Goal: Task Accomplishment & Management: Complete application form

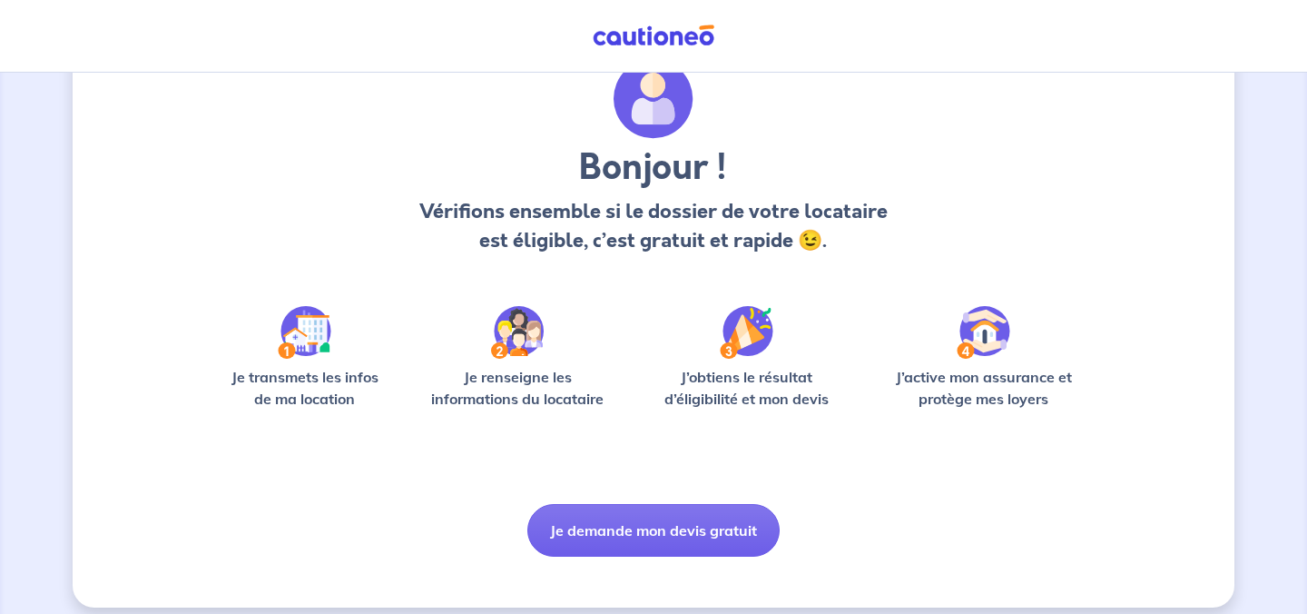
scroll to position [94, 0]
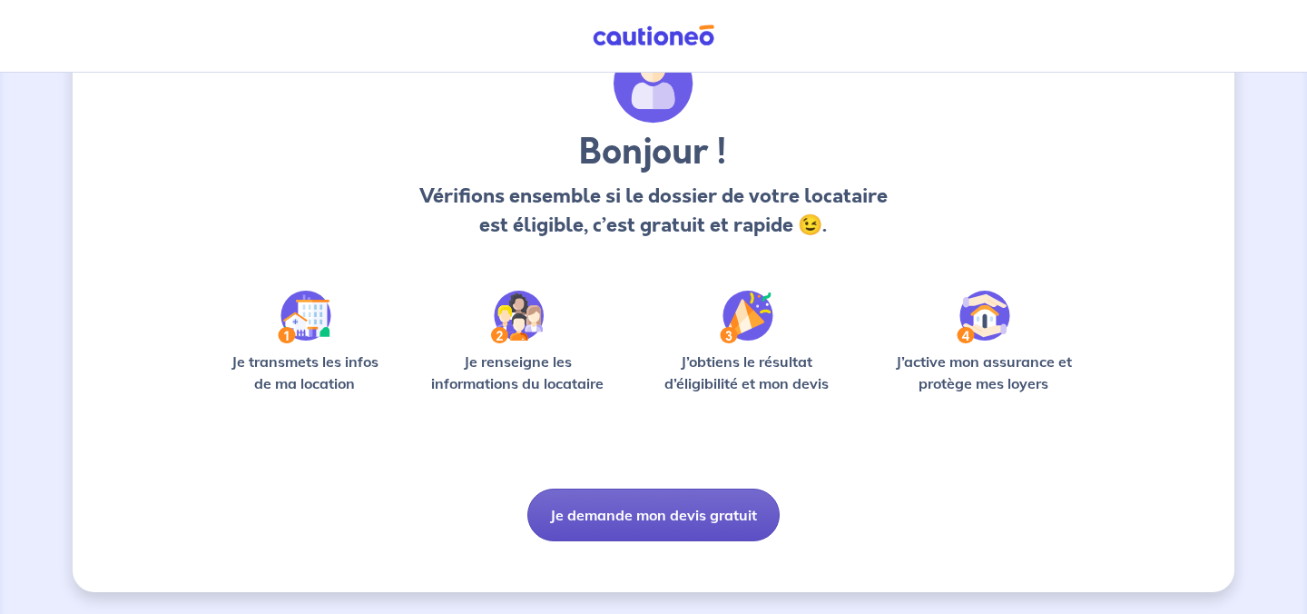
click at [680, 518] on button "Je demande mon devis gratuit" at bounding box center [653, 514] width 252 height 53
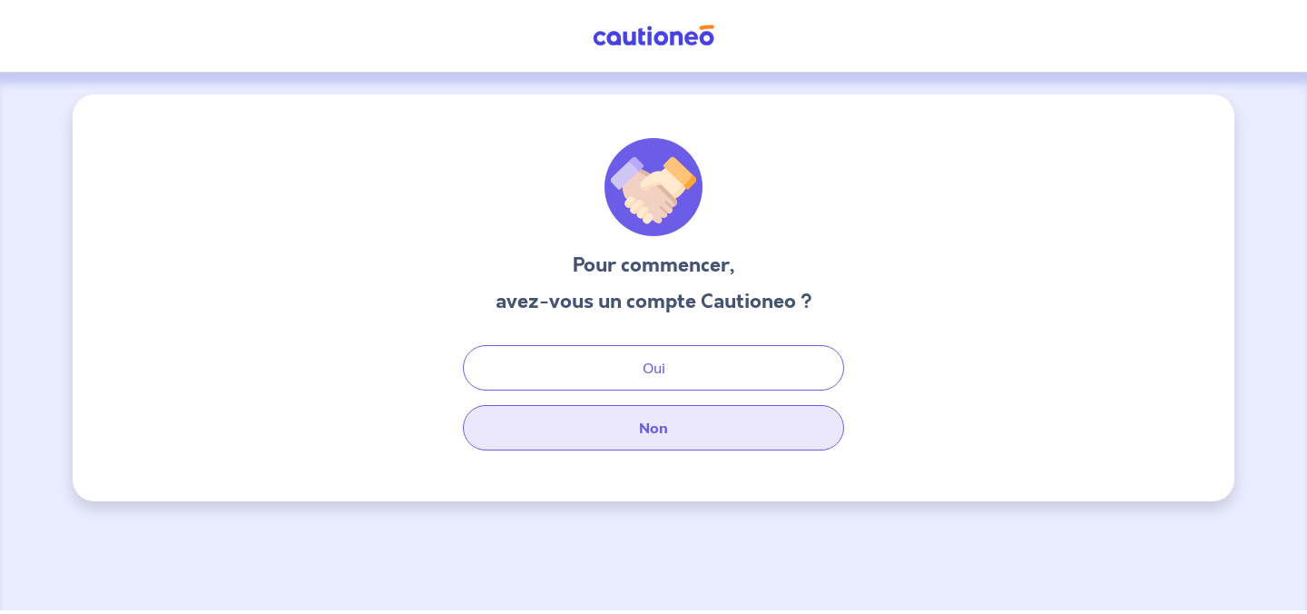
click at [692, 425] on button "Non" at bounding box center [653, 427] width 381 height 45
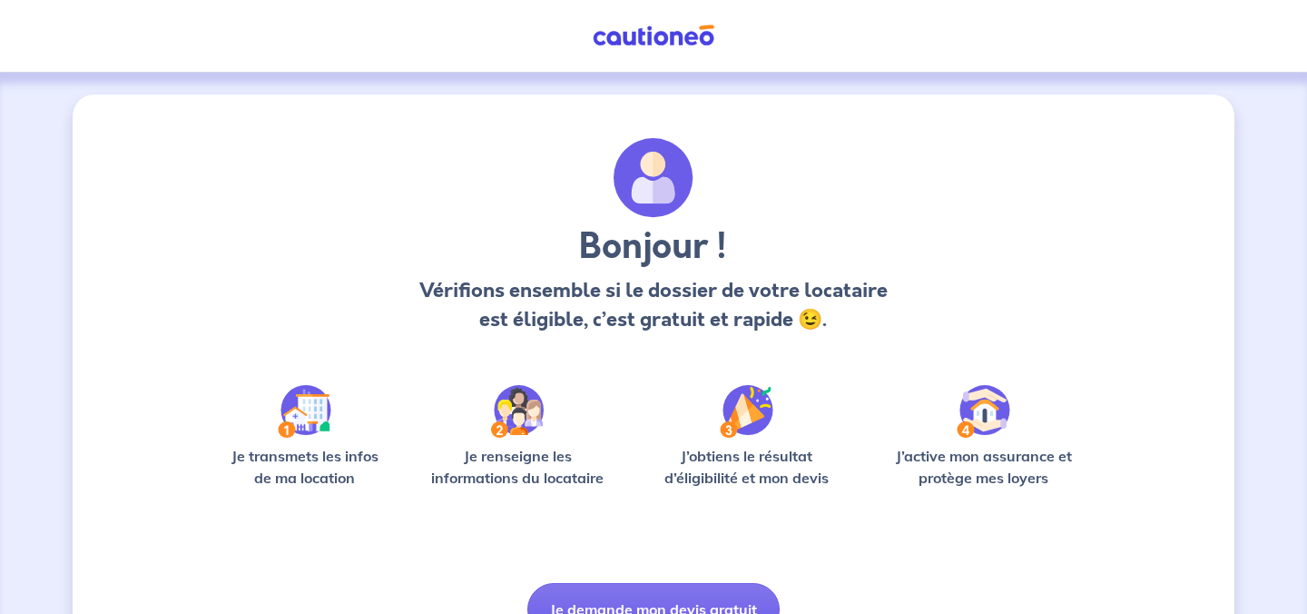
scroll to position [94, 0]
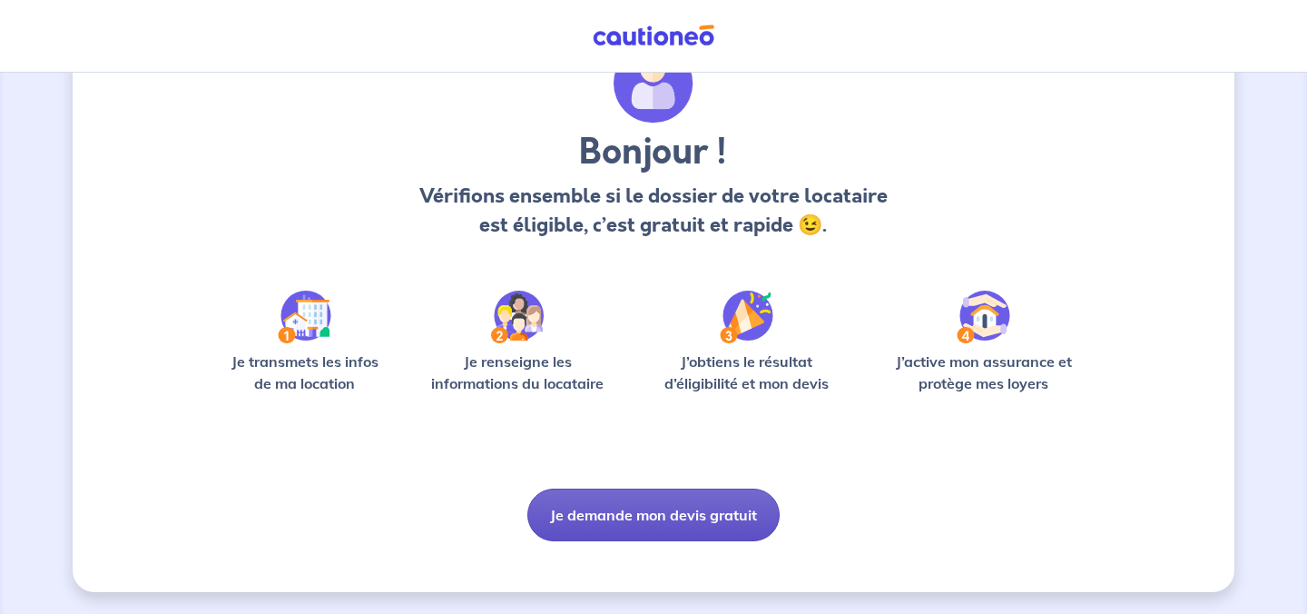
click at [662, 510] on button "Je demande mon devis gratuit" at bounding box center [653, 514] width 252 height 53
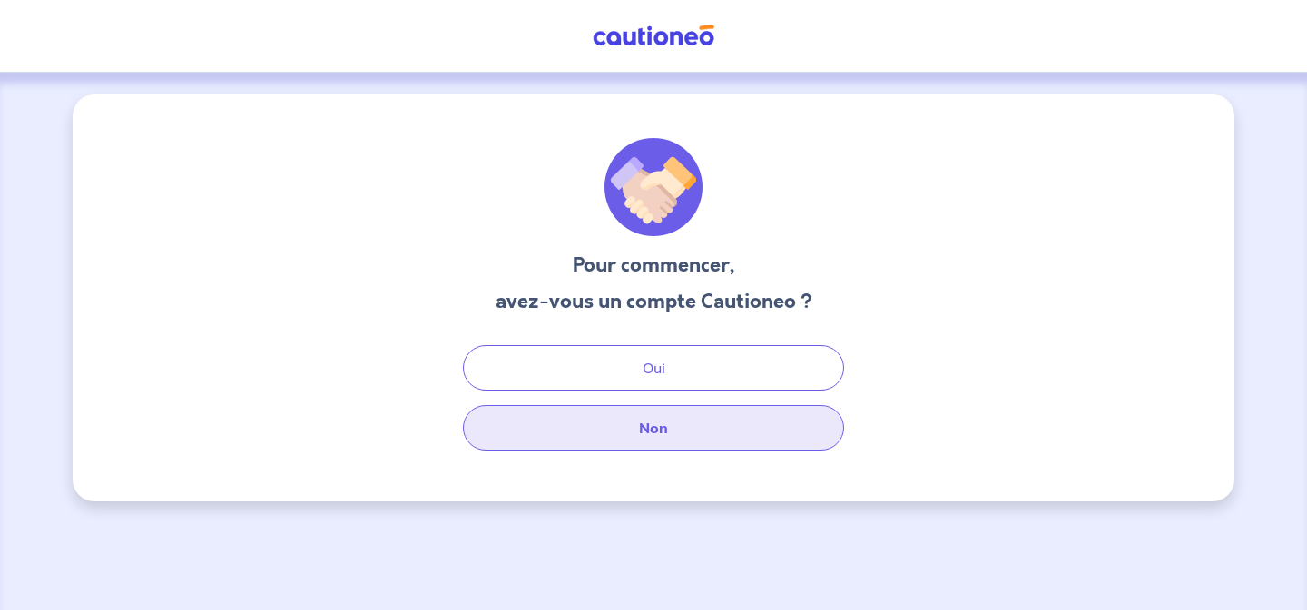
click at [685, 426] on button "Non" at bounding box center [653, 427] width 381 height 45
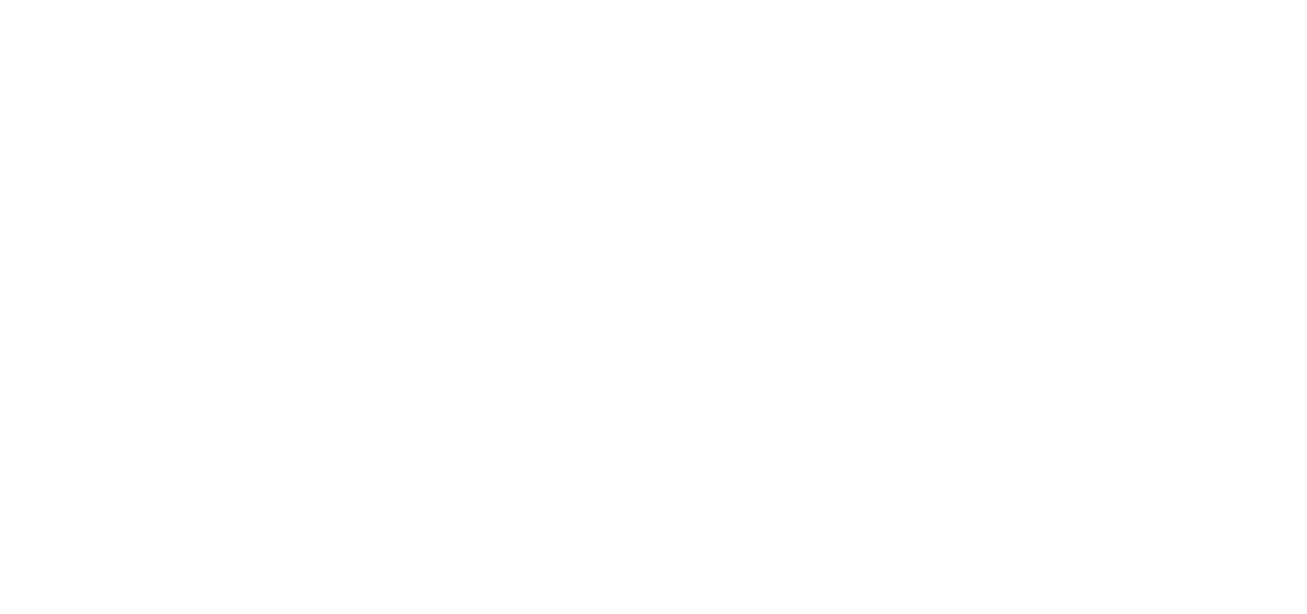
select select "FR"
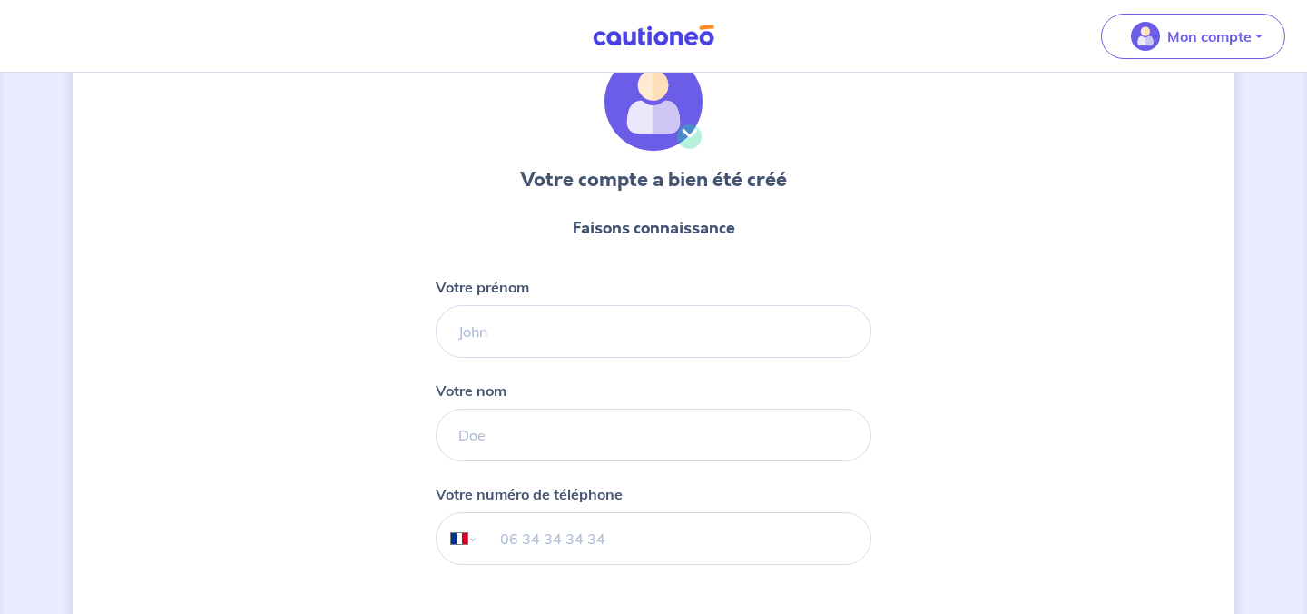
scroll to position [103, 0]
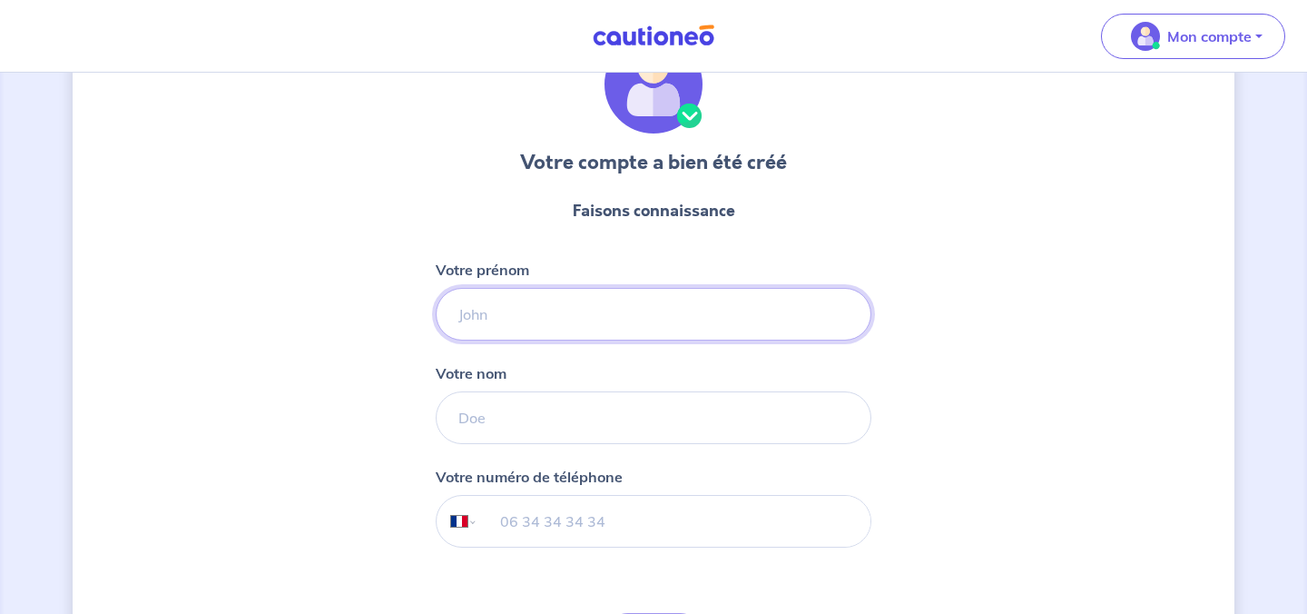
click at [753, 317] on input "Votre prénom" at bounding box center [654, 314] width 436 height 53
type input "Charlotte"
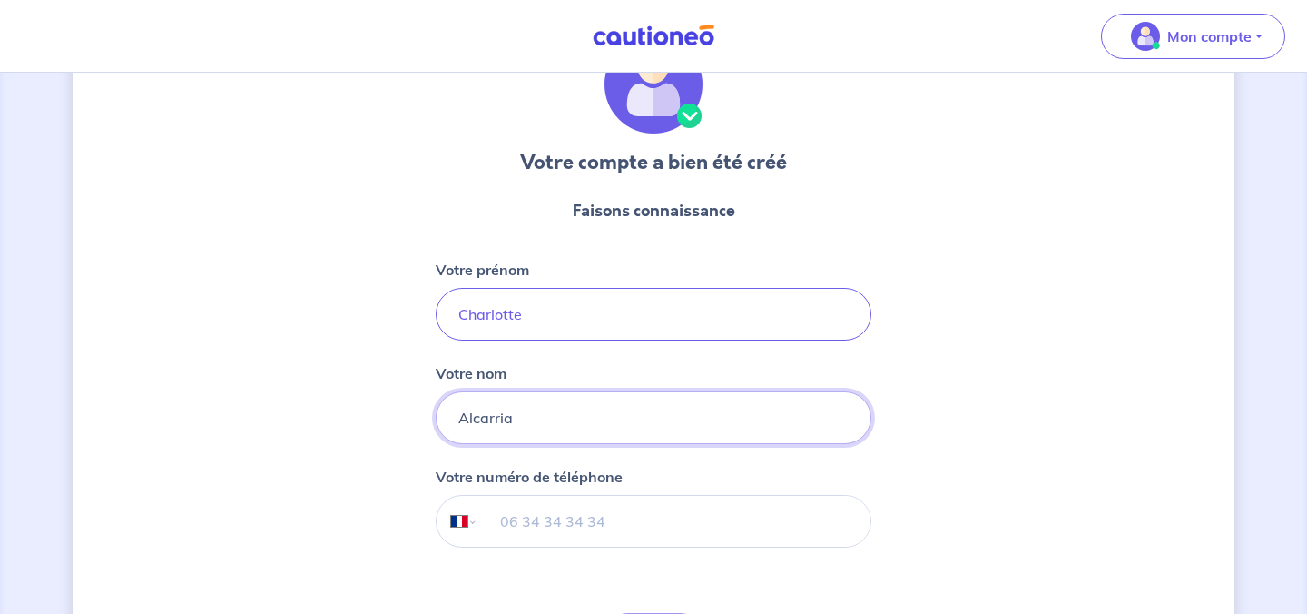
type input "Alcarria"
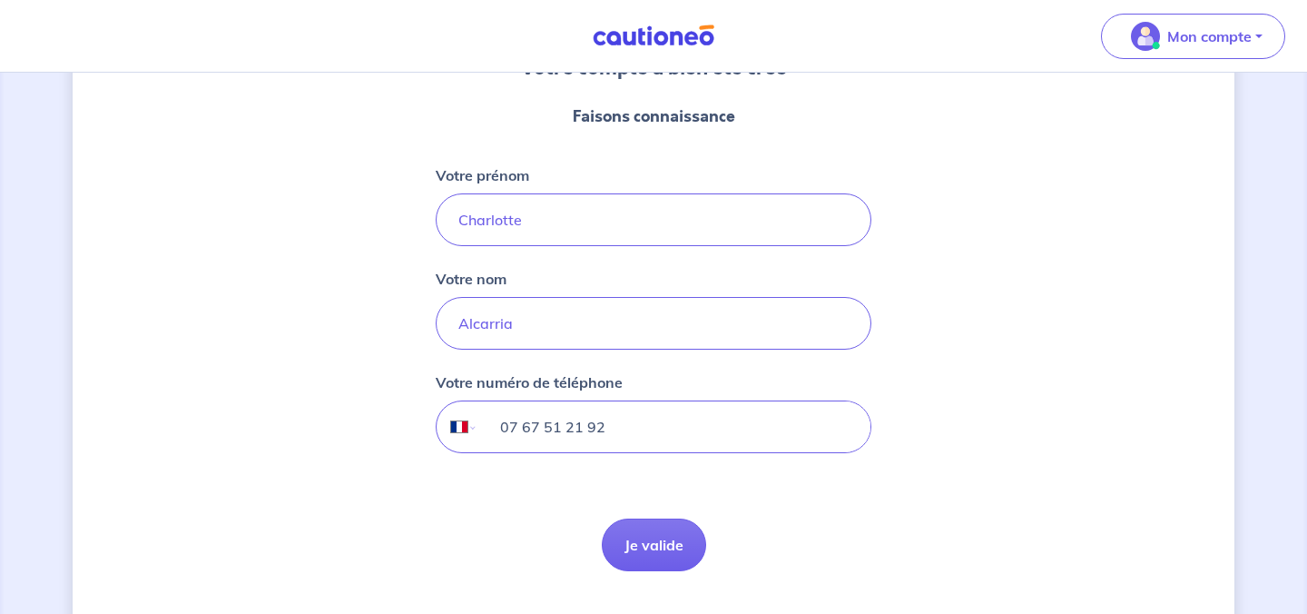
scroll to position [242, 0]
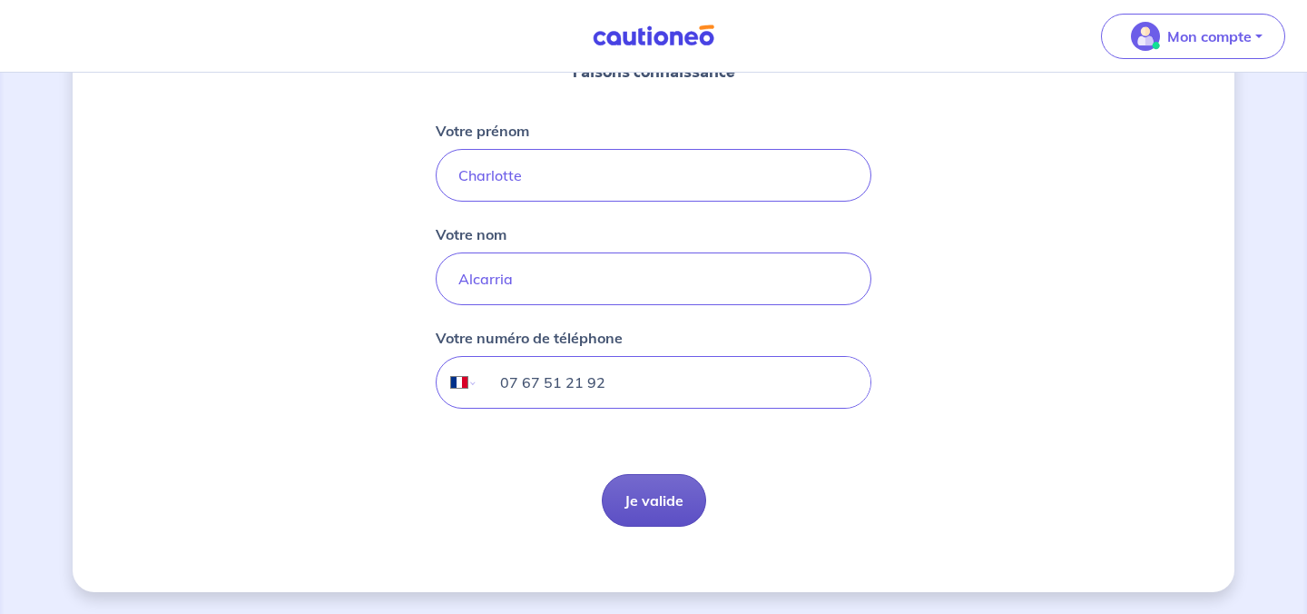
type input "07 67 51 21 92"
click at [668, 494] on button "Je valide" at bounding box center [654, 500] width 104 height 53
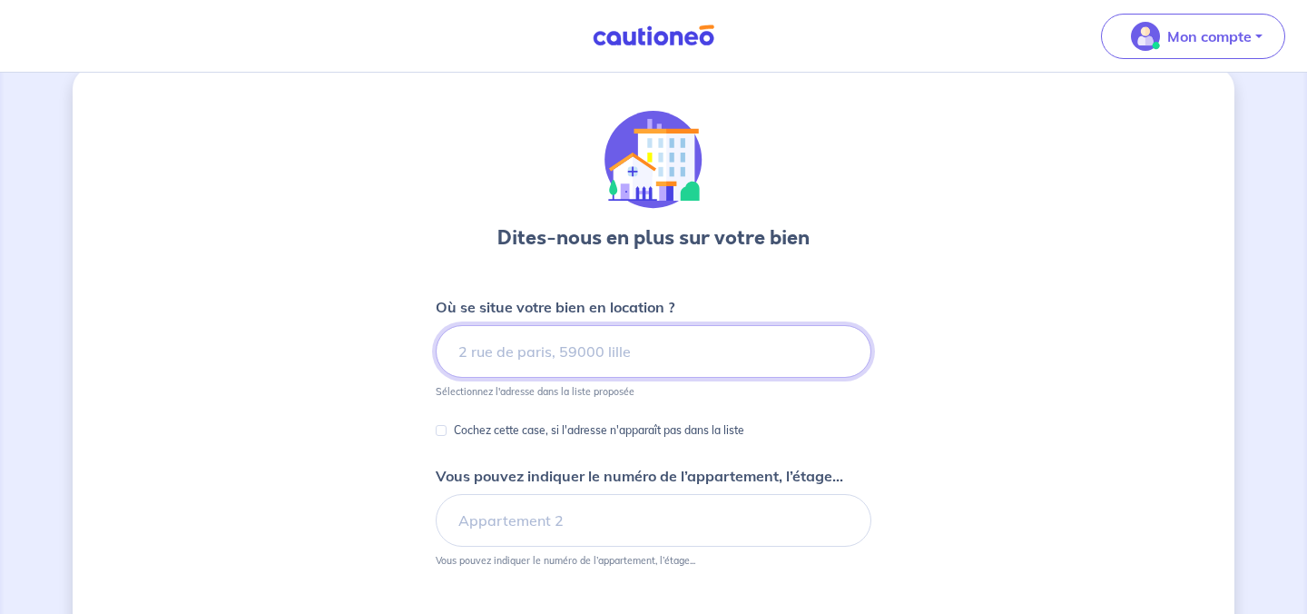
scroll to position [29, 0]
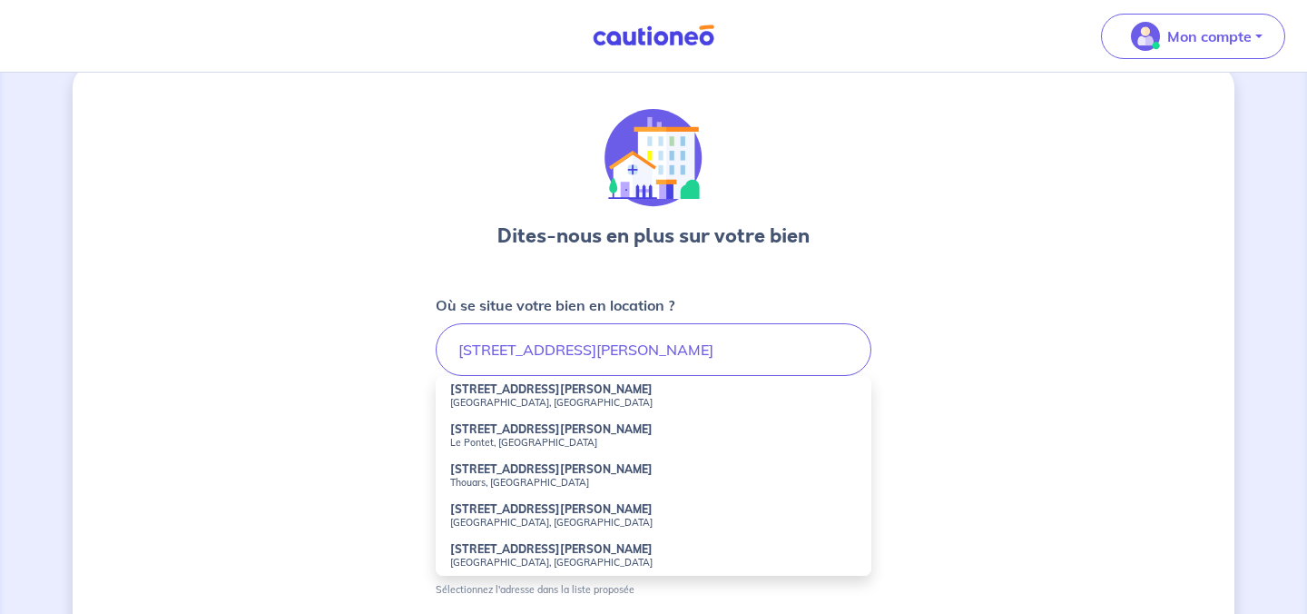
click at [677, 387] on li "[STREET_ADDRESS][PERSON_NAME]" at bounding box center [654, 396] width 436 height 40
type input "[STREET_ADDRESS][PERSON_NAME]"
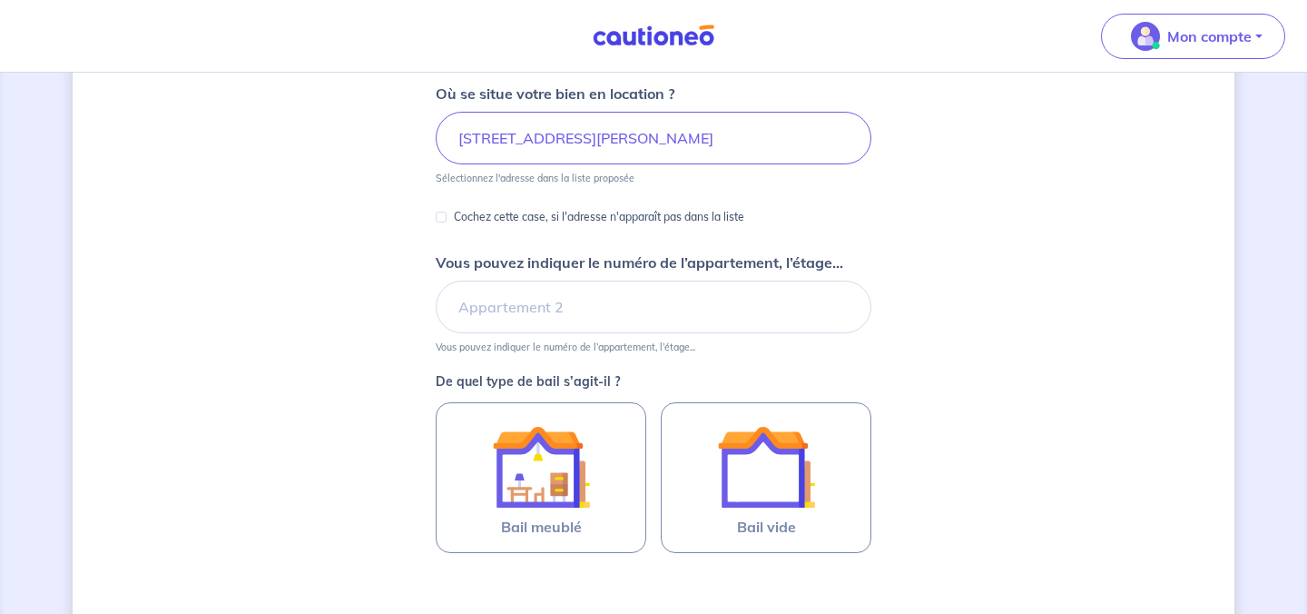
scroll to position [247, 0]
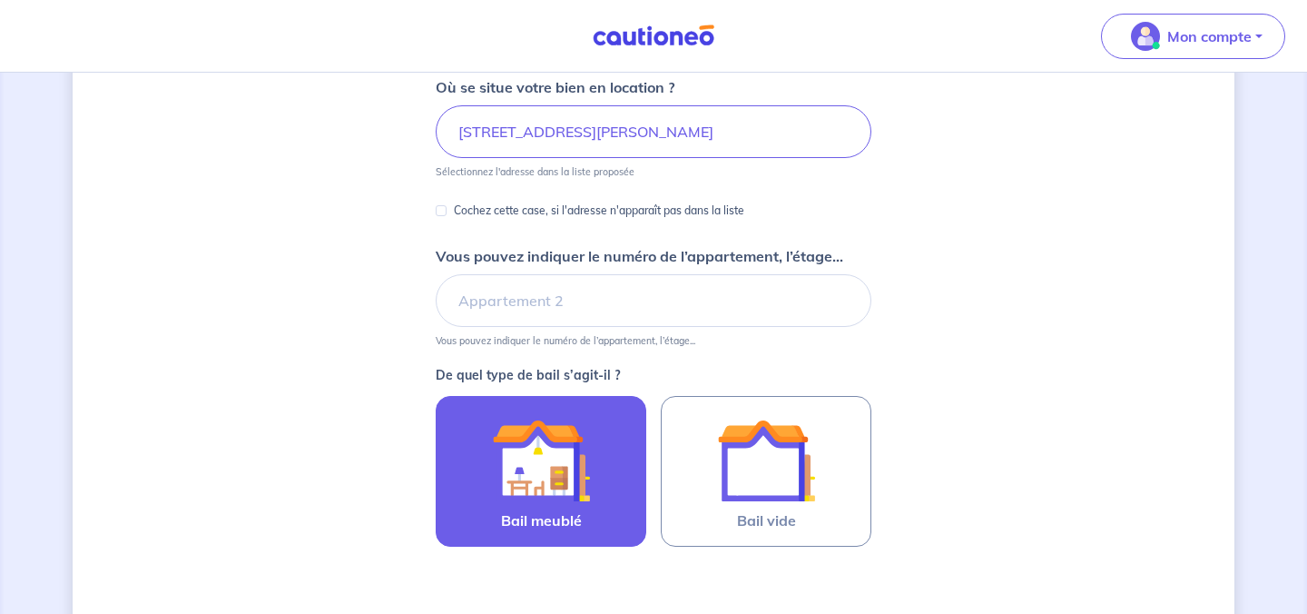
click at [612, 463] on div at bounding box center [540, 460] width 165 height 98
click at [0, 0] on input "Bail meublé" at bounding box center [0, 0] width 0 height 0
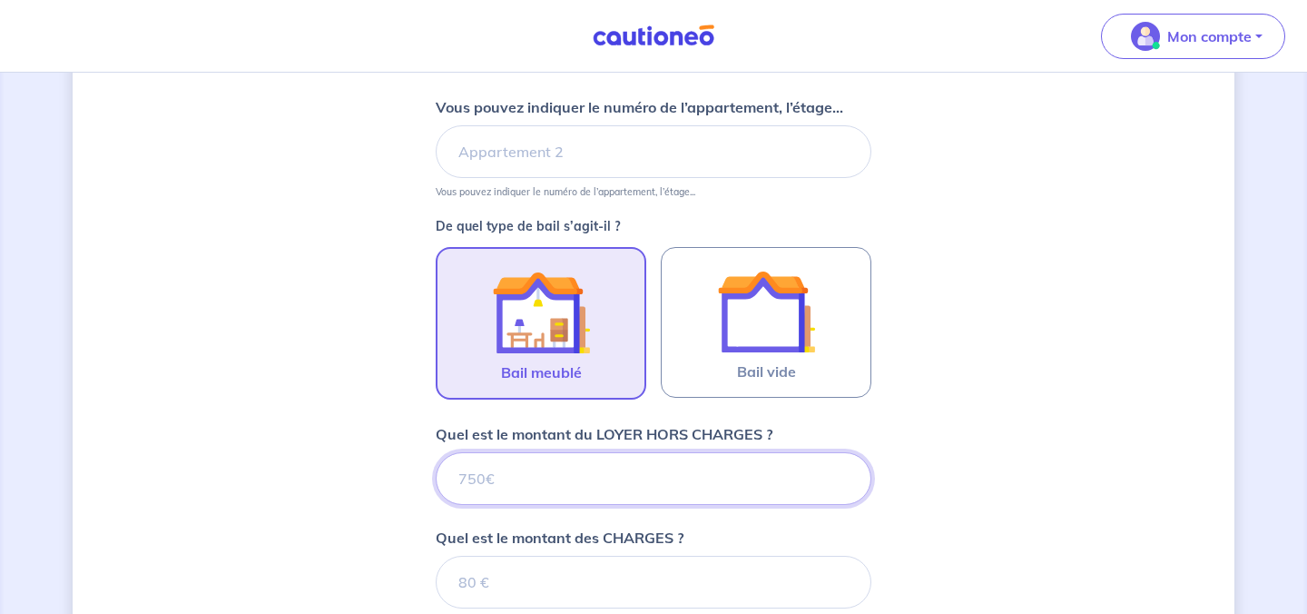
scroll to position [343, 0]
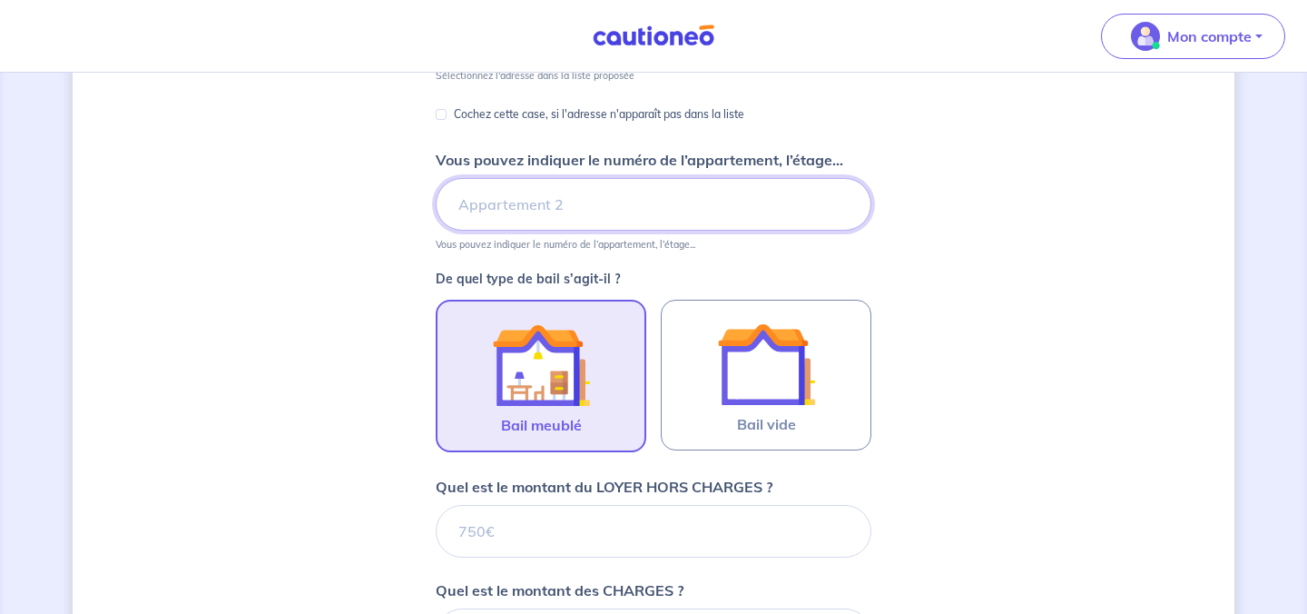
click at [609, 210] on input "Vous pouvez indiquer le numéro de l’appartement, l’étage..." at bounding box center [654, 204] width 436 height 53
type input "7ème étage"
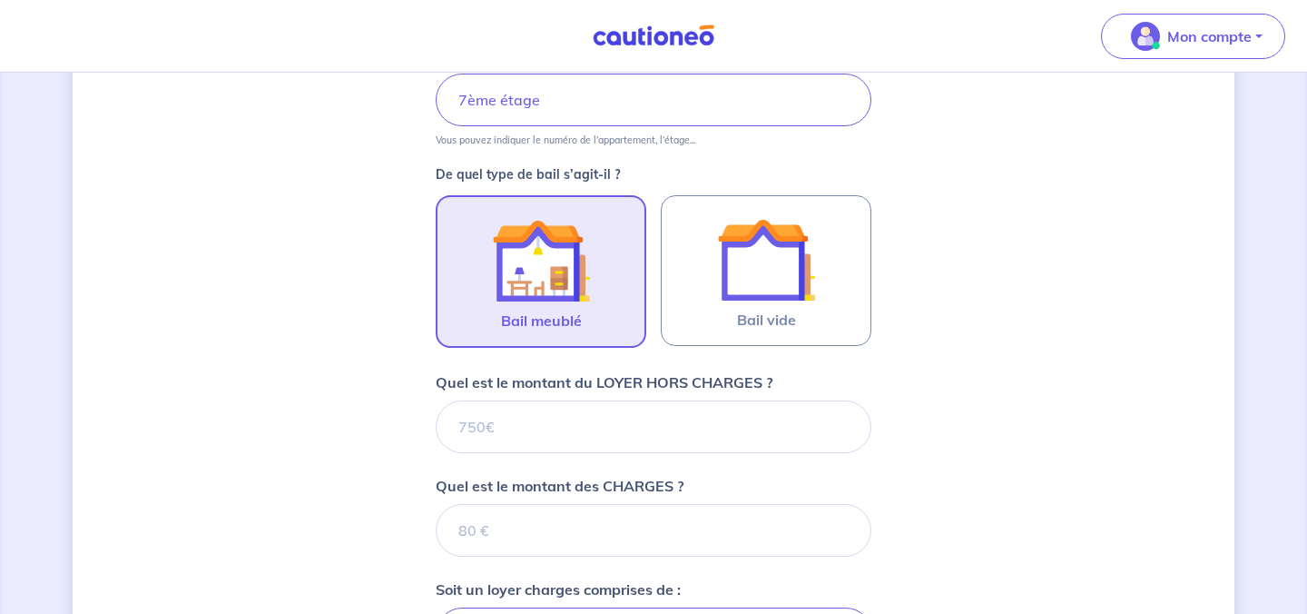
scroll to position [550, 0]
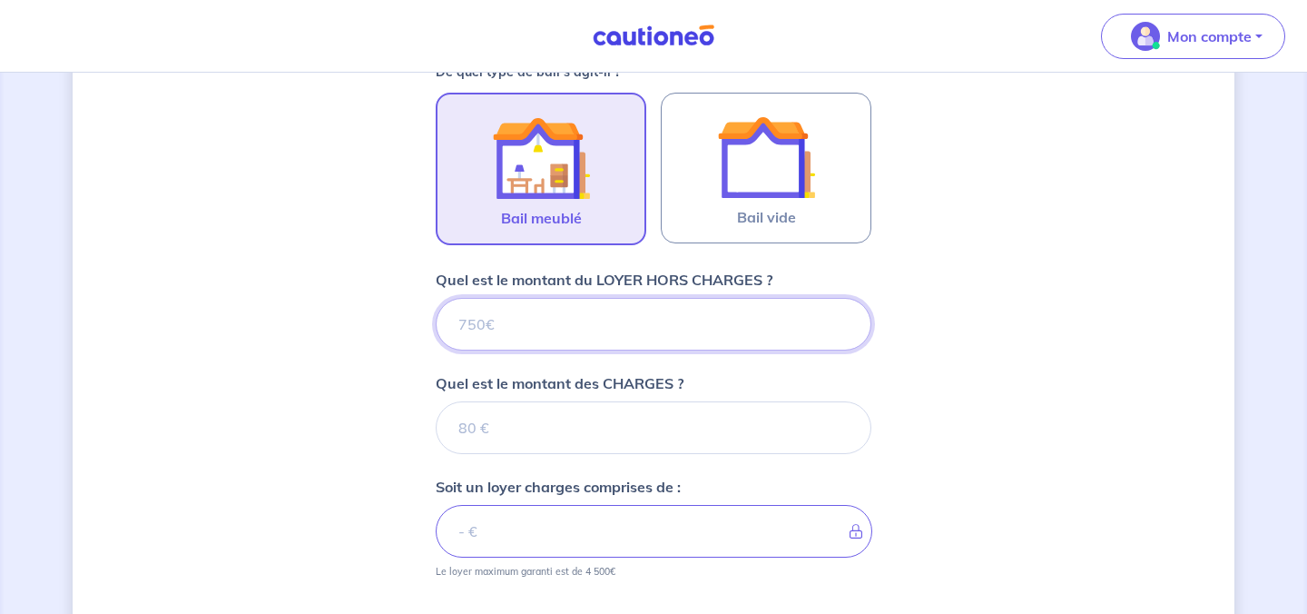
click at [562, 325] on input "Quel est le montant du LOYER HORS CHARGES ?" at bounding box center [654, 324] width 436 height 53
type input "16"
type input "1640"
type input "16"
type input "1690"
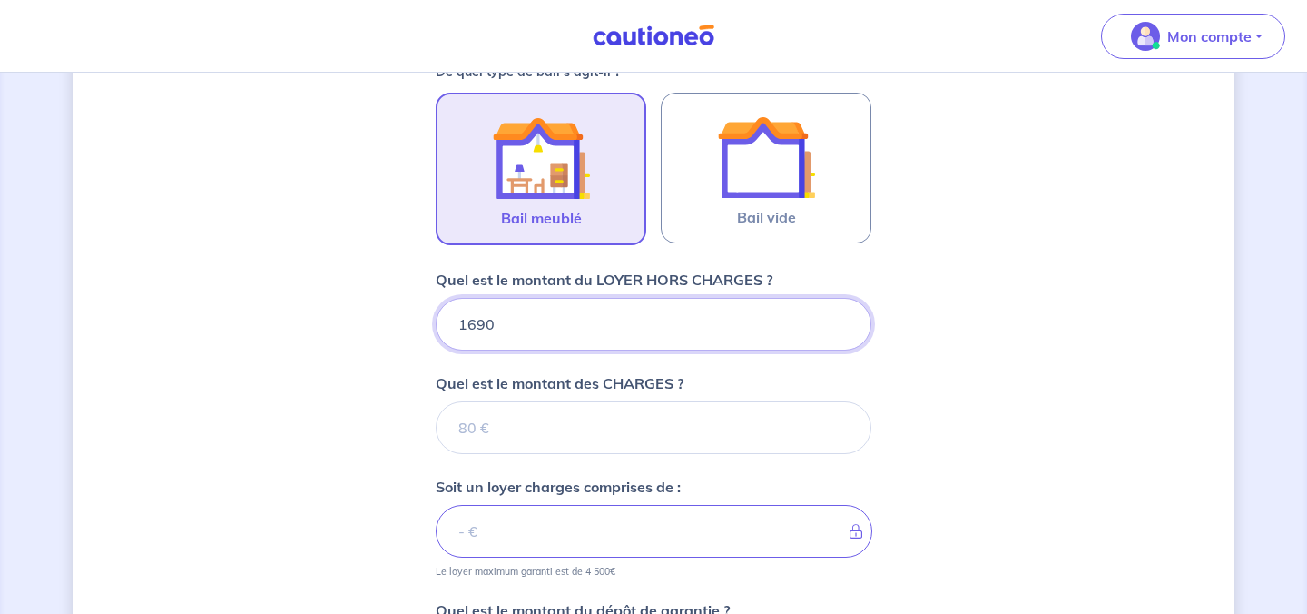
type input "1690"
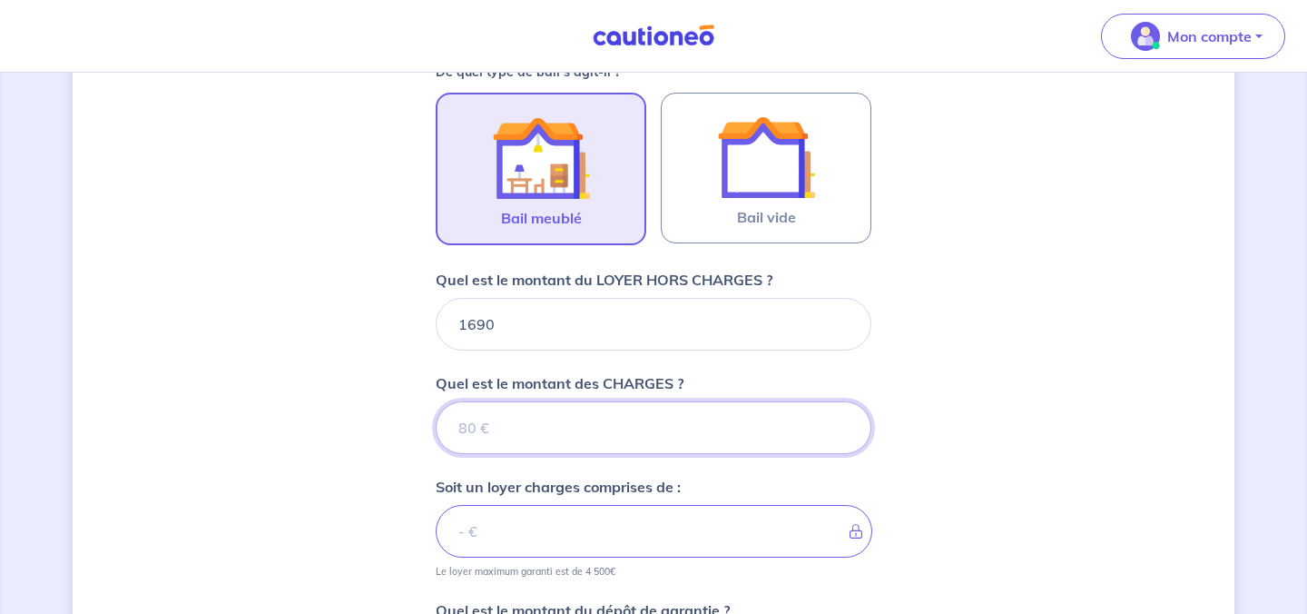
click at [569, 429] on input "Quel est le montant des CHARGES ?" at bounding box center [654, 427] width 436 height 53
type input "90"
type input "1780"
type input "90"
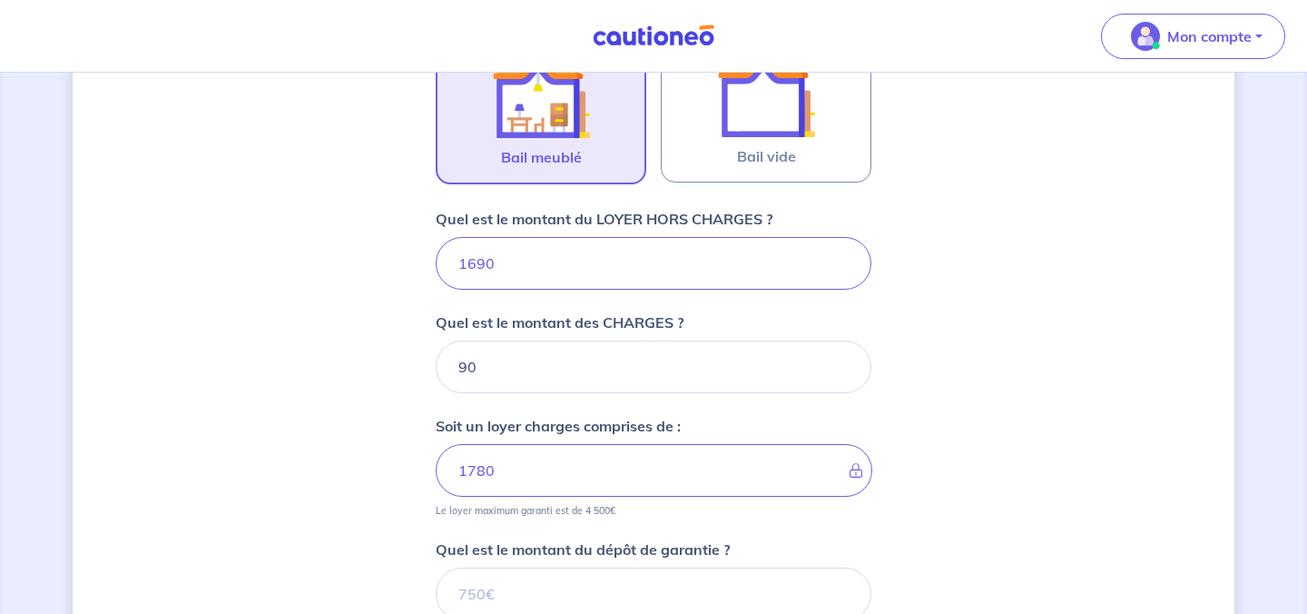
scroll to position [636, 0]
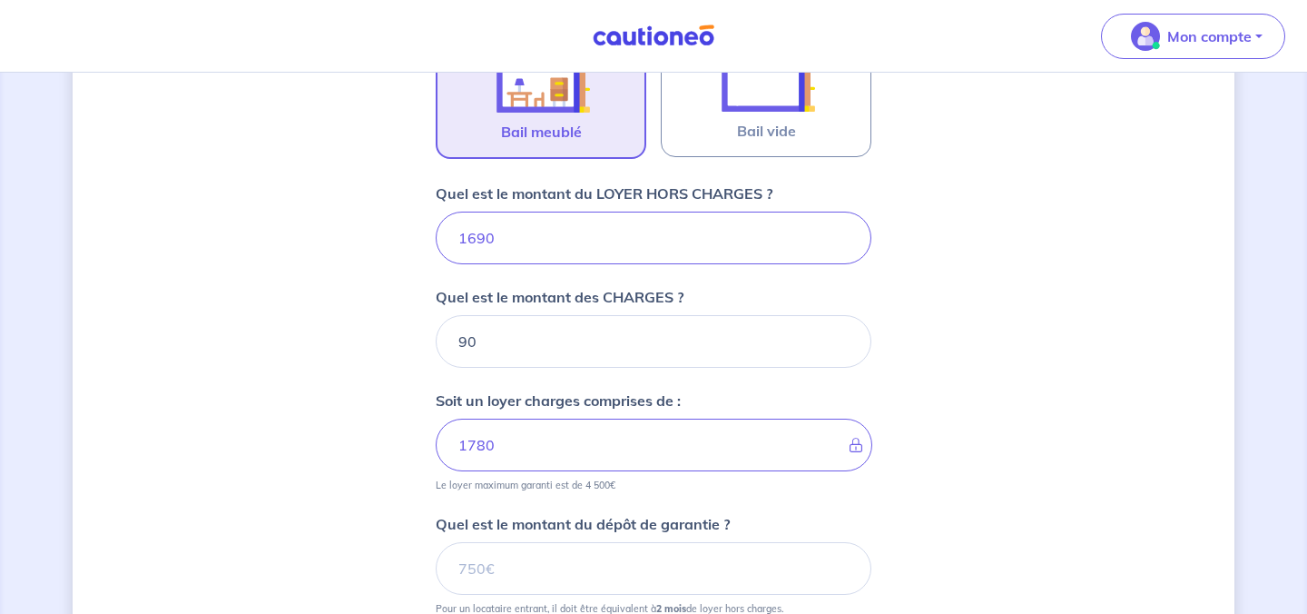
click at [356, 467] on div "Dites-nous en plus sur votre bien Où se situe votre bien en location ? [STREET_…" at bounding box center [654, 161] width 1162 height 1407
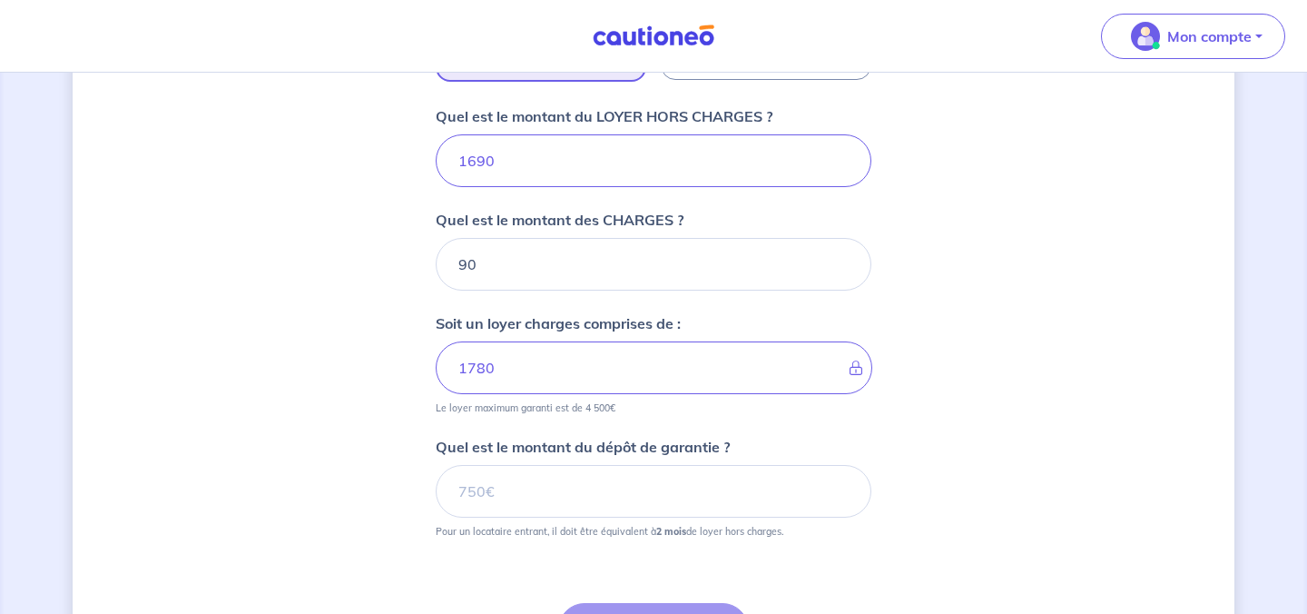
scroll to position [784, 0]
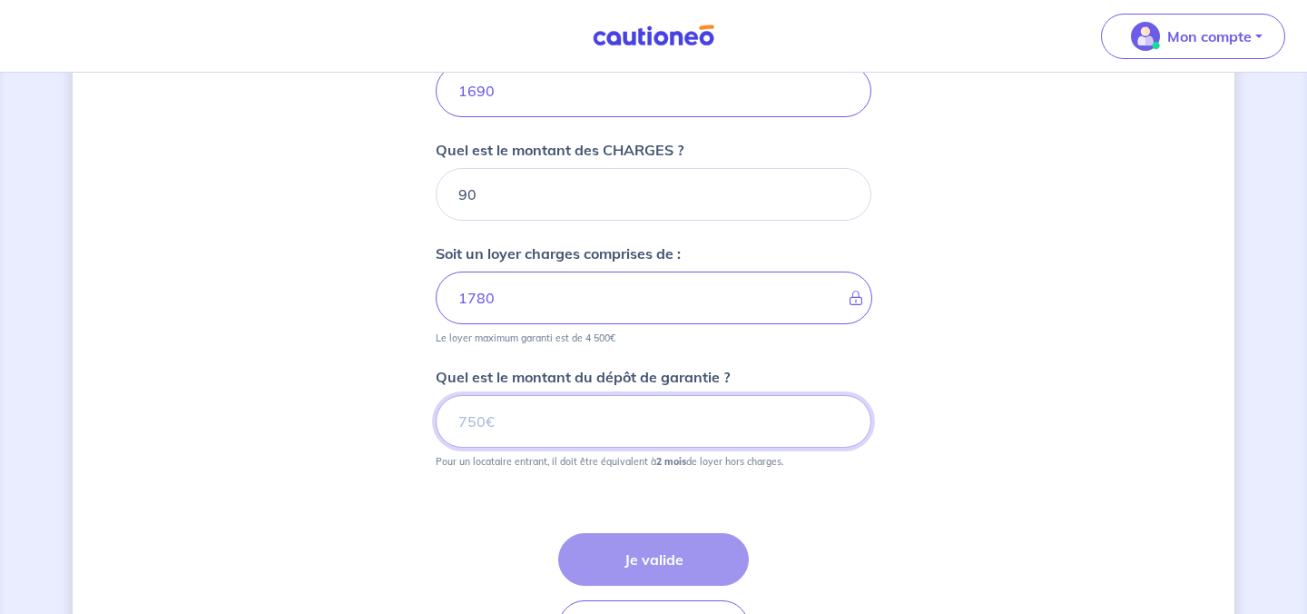
click at [494, 417] on input "Quel est le montant du dépôt de garantie ?" at bounding box center [654, 421] width 436 height 53
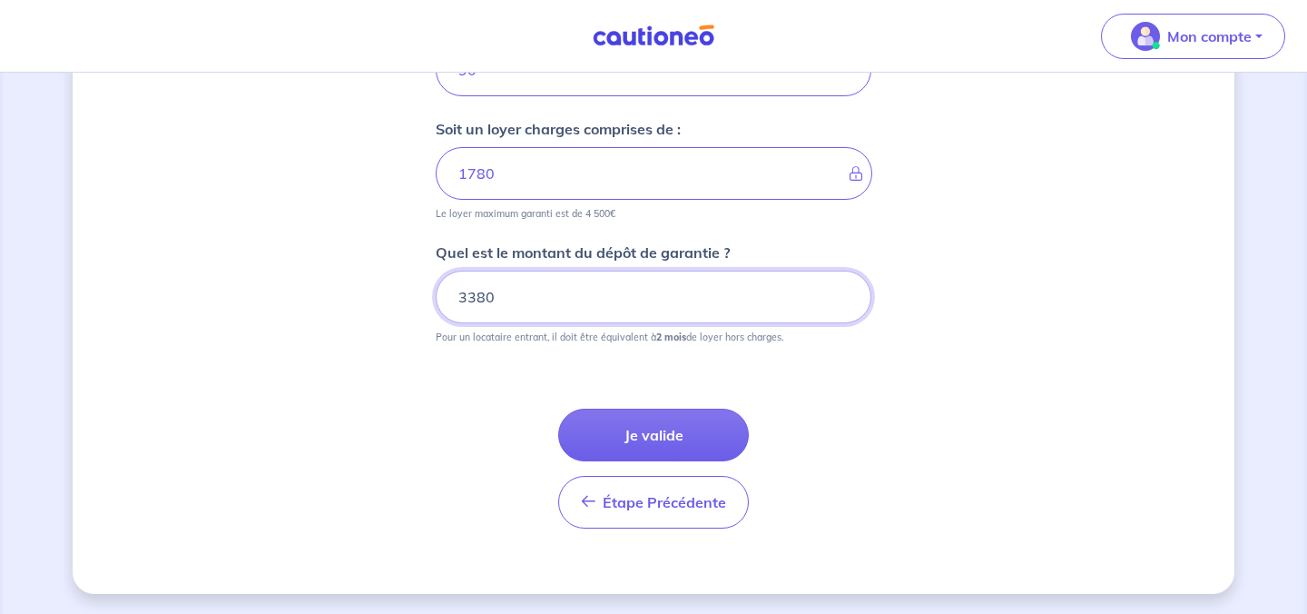
scroll to position [910, 0]
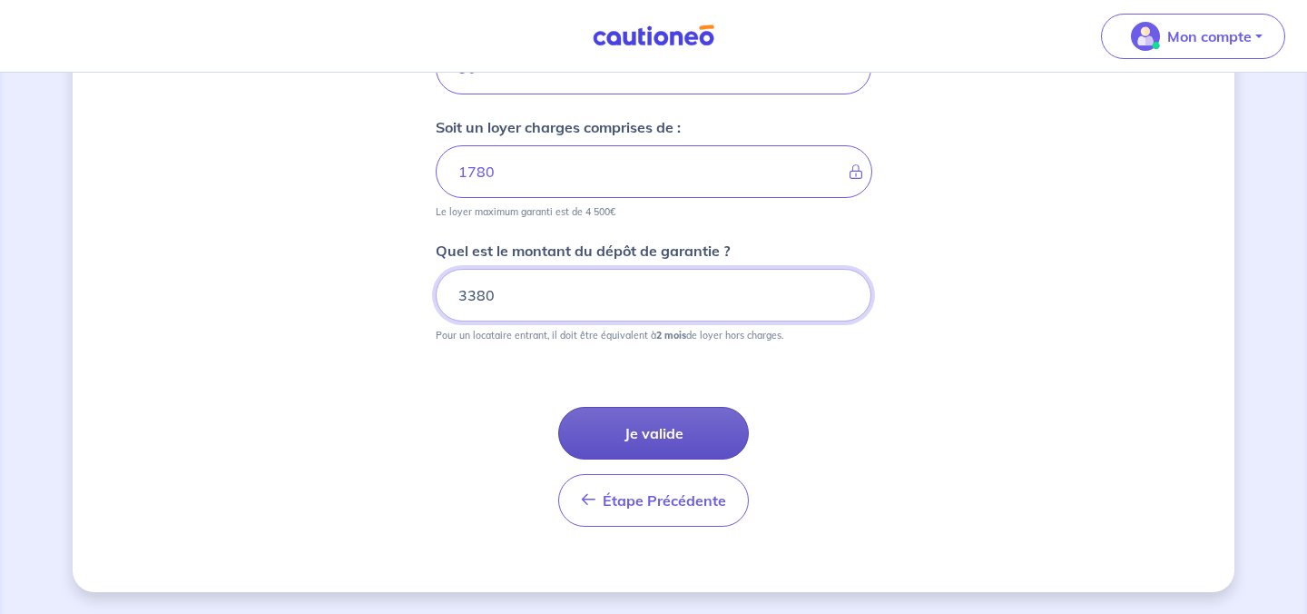
type input "3380"
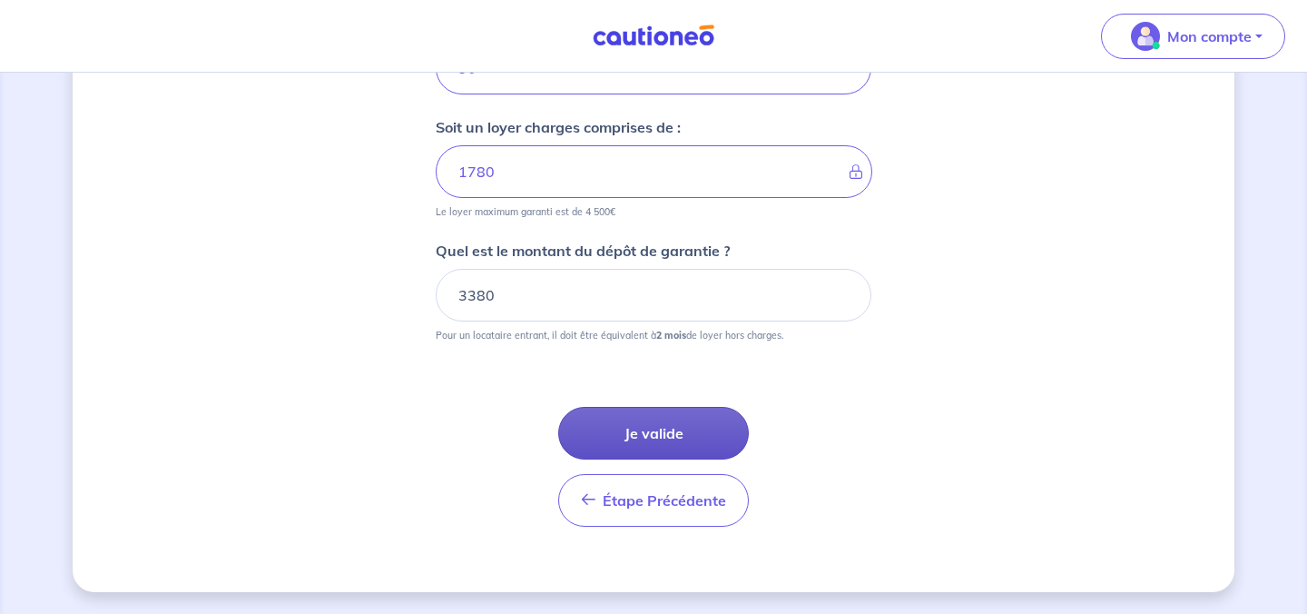
click at [660, 429] on button "Je valide" at bounding box center [653, 433] width 191 height 53
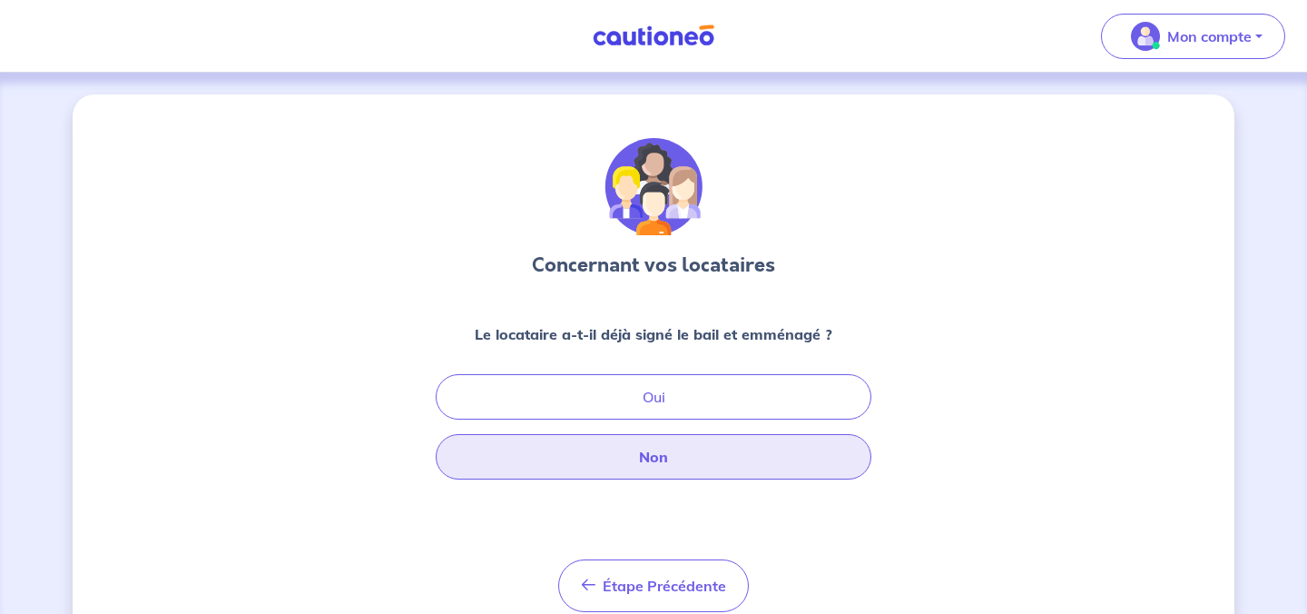
click at [777, 457] on button "Non" at bounding box center [654, 456] width 436 height 45
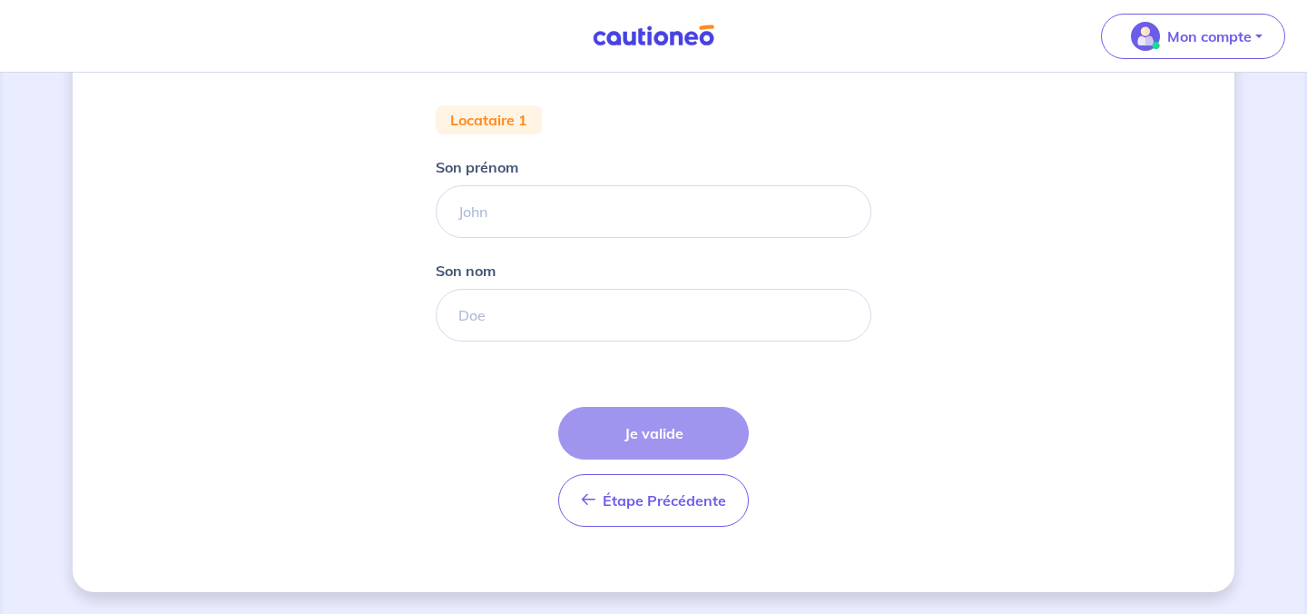
scroll to position [313, 0]
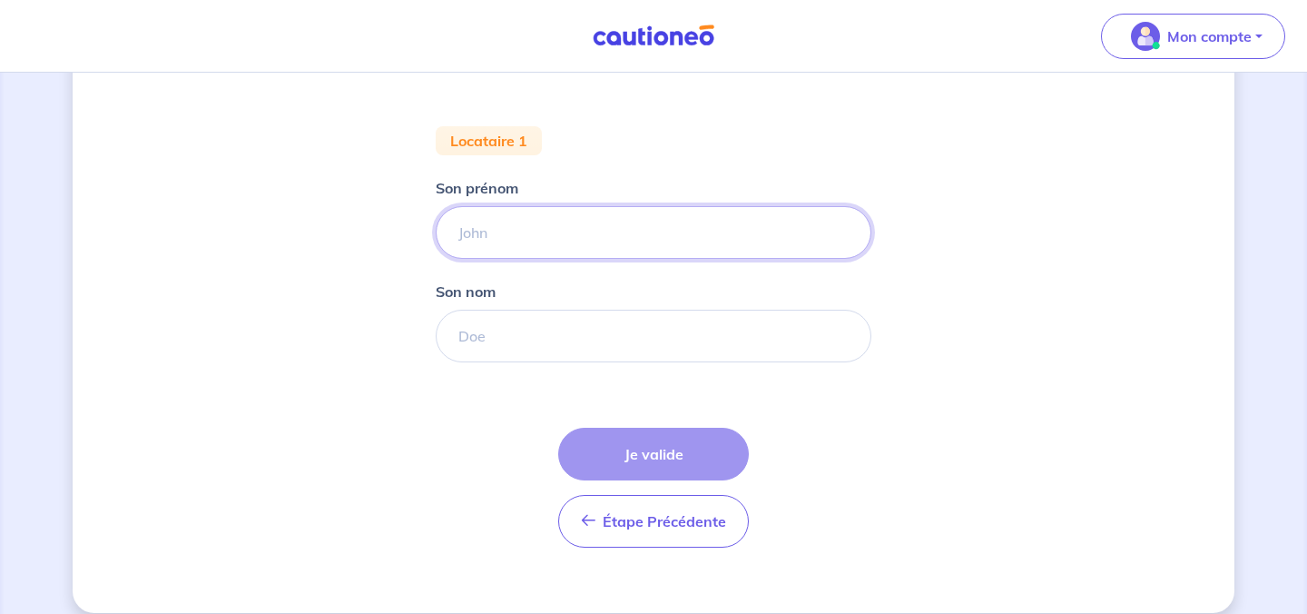
click at [699, 236] on input "Son prénom" at bounding box center [654, 232] width 436 height 53
type input "[PERSON_NAME]"
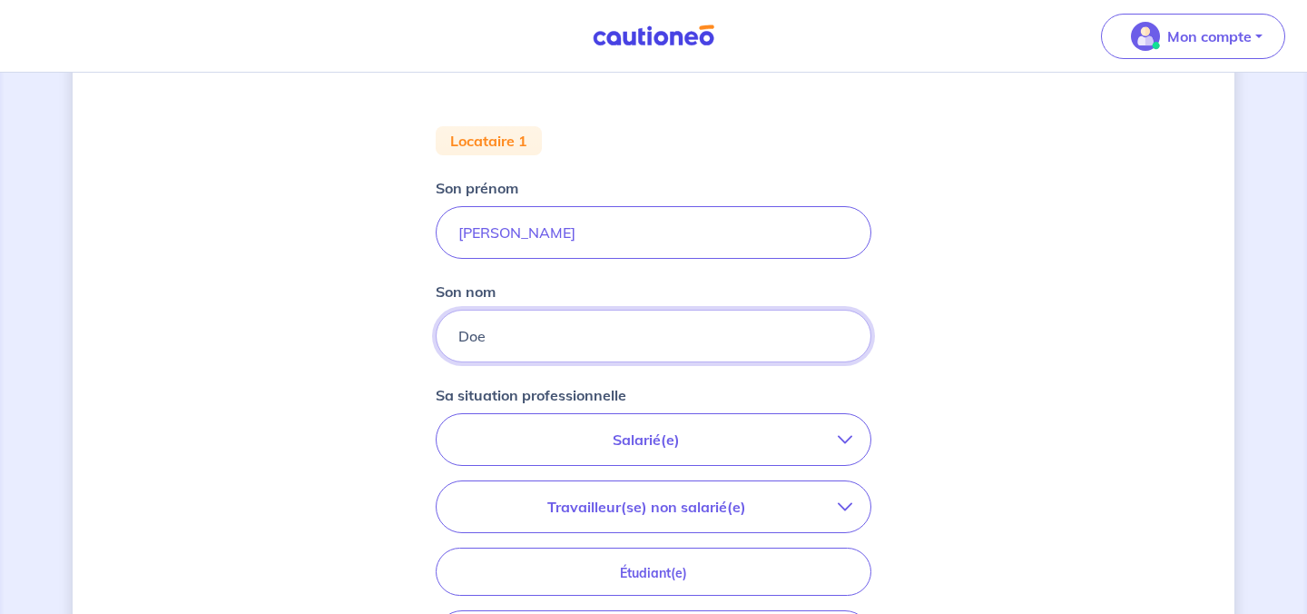
type input "Doe"
click at [978, 374] on div "Concernant vos locataires 💡 Pour info : nous acceptons les personnes seules, le…" at bounding box center [654, 354] width 1162 height 1147
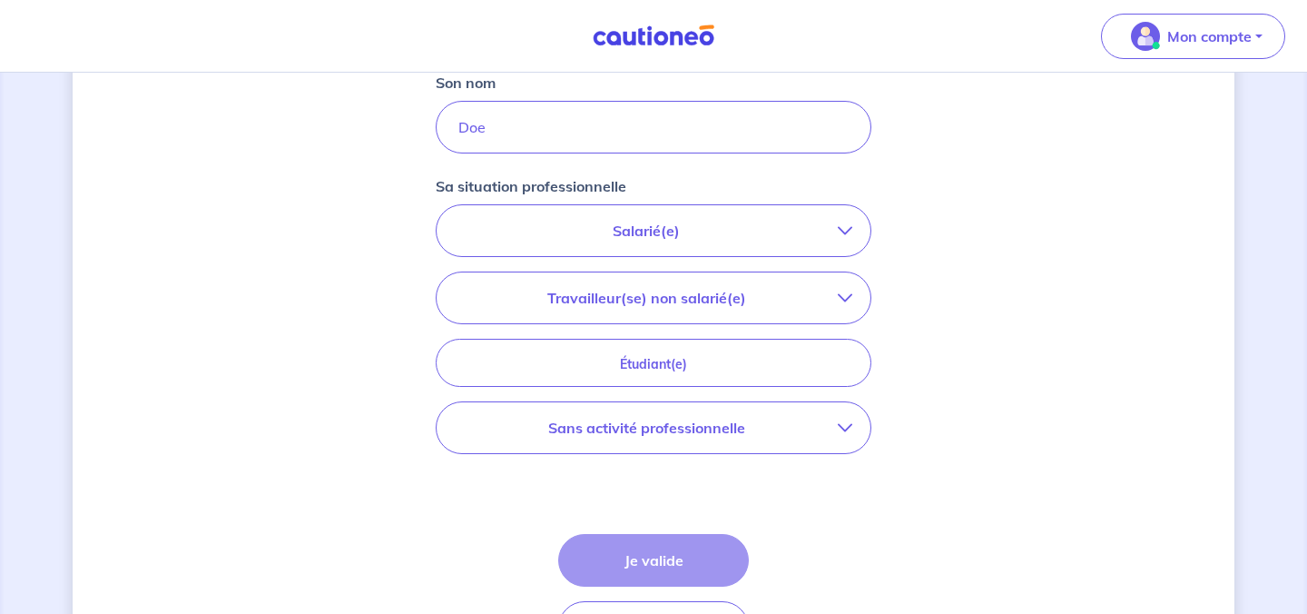
scroll to position [567, 0]
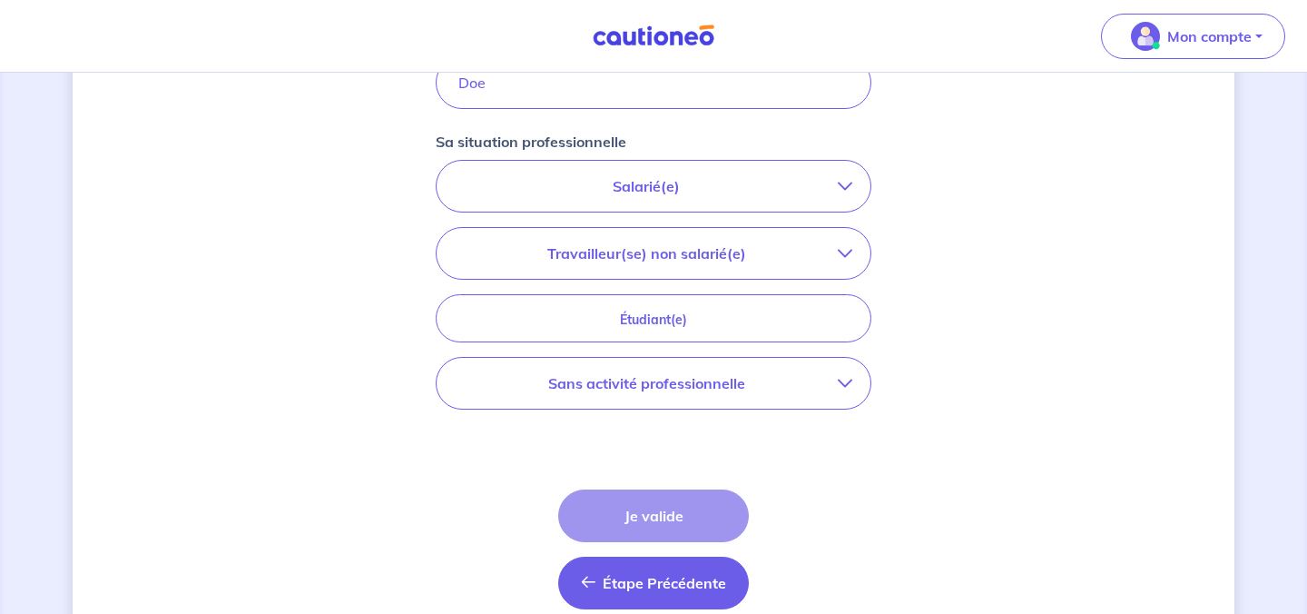
click at [704, 590] on span "Étape Précédente" at bounding box center [664, 583] width 123 height 18
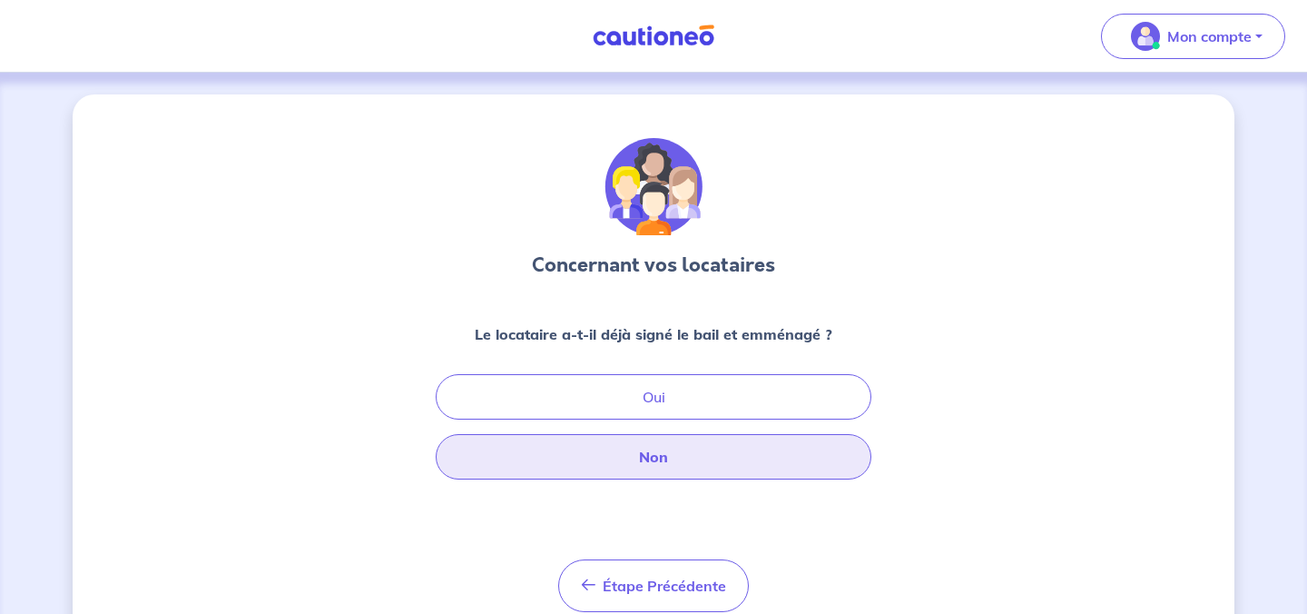
click at [806, 447] on button "Non" at bounding box center [654, 456] width 436 height 45
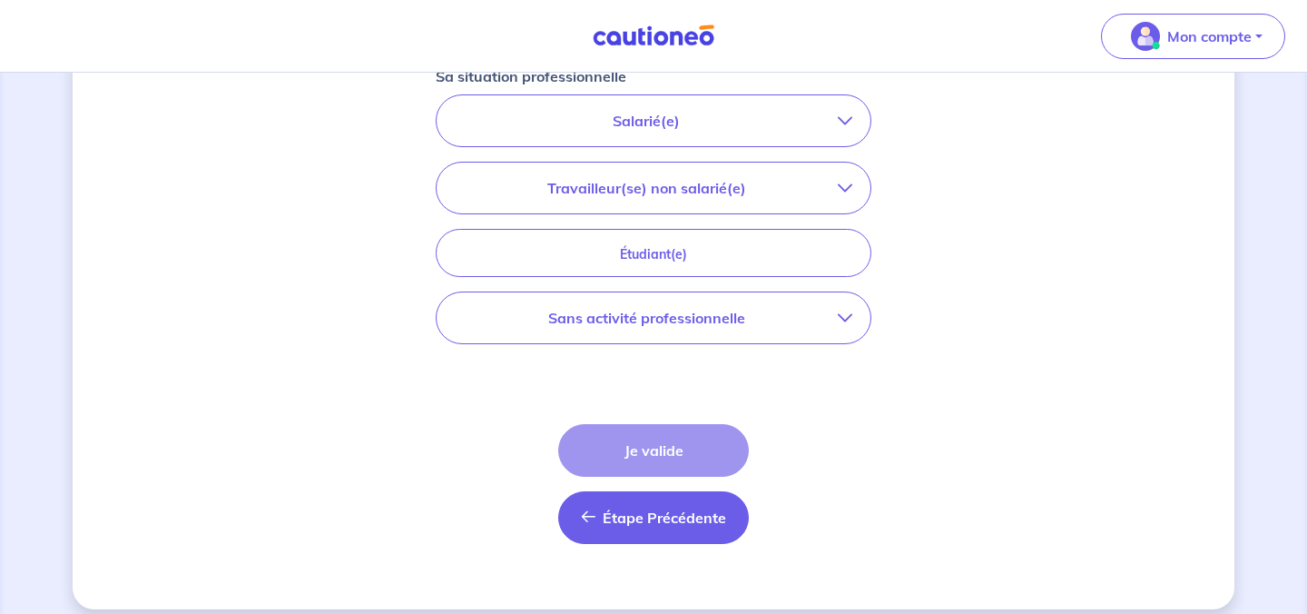
click at [708, 514] on span "Étape Précédente" at bounding box center [664, 517] width 123 height 18
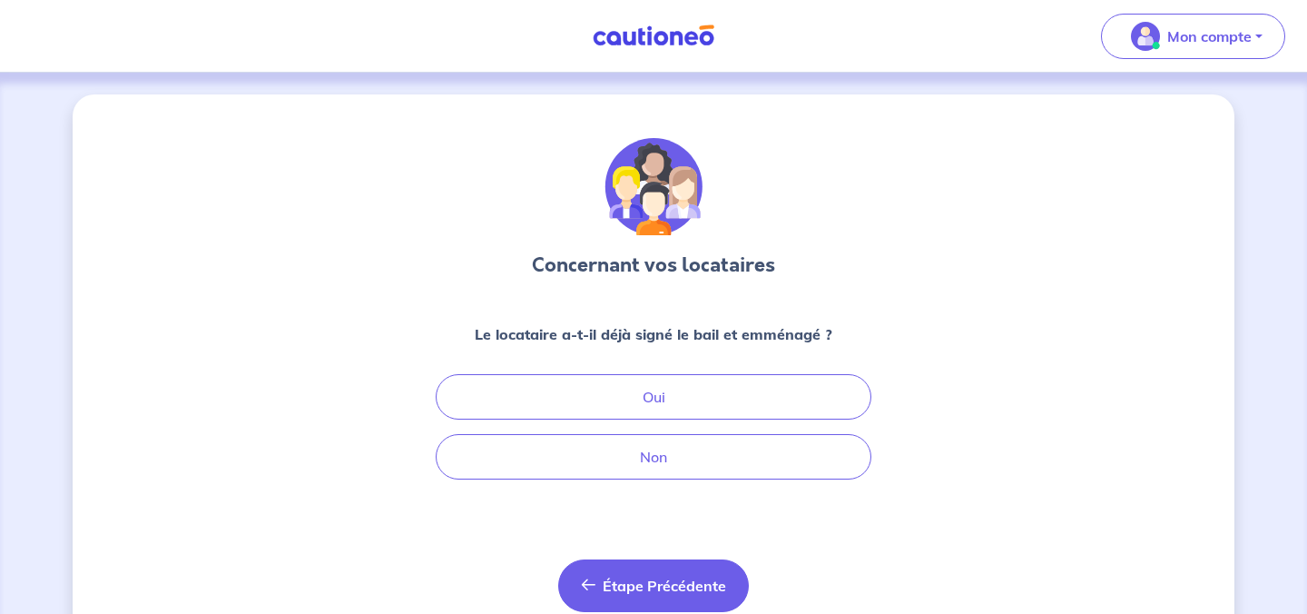
click at [700, 584] on span "Étape Précédente" at bounding box center [664, 586] width 123 height 18
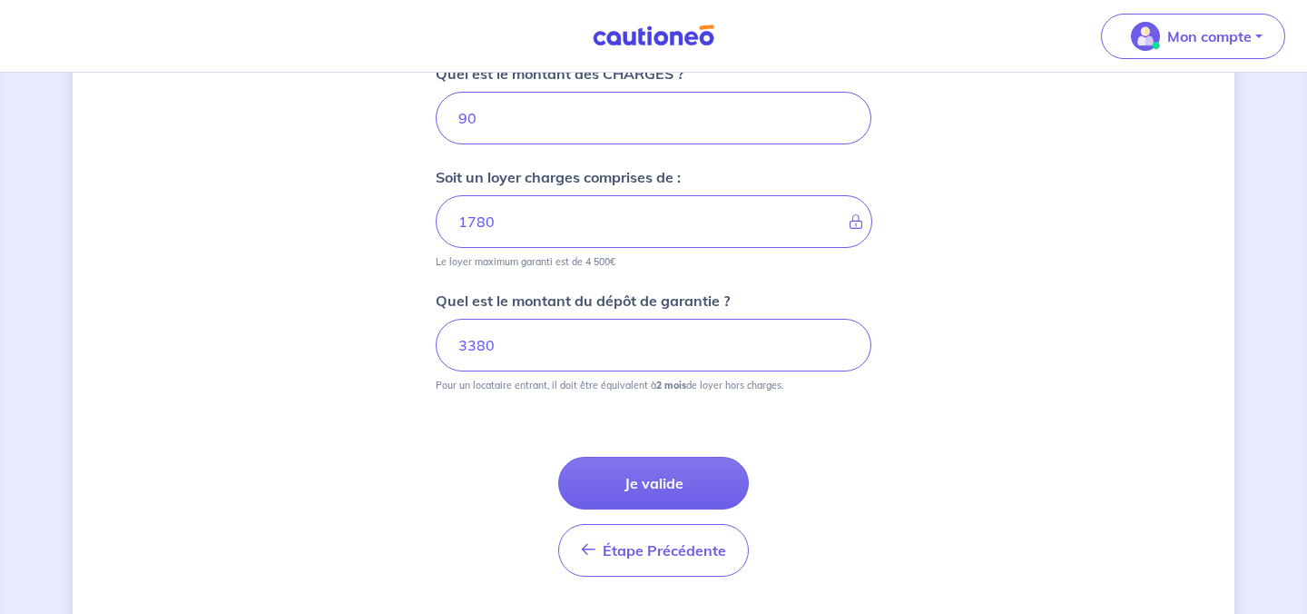
scroll to position [910, 0]
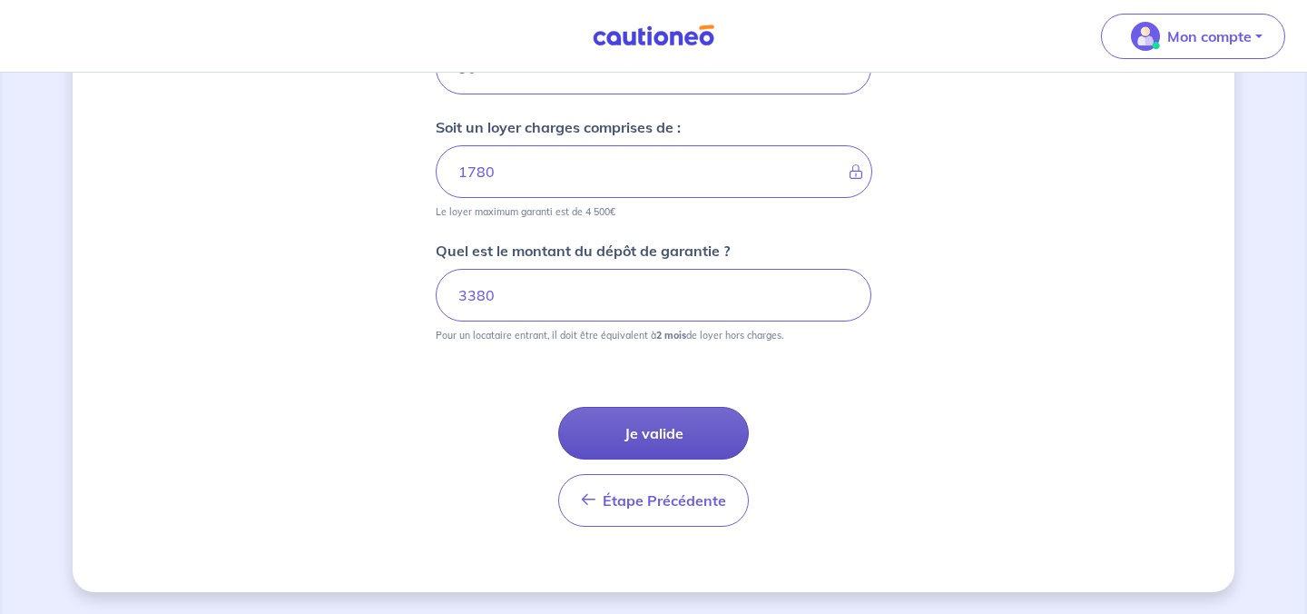
click at [715, 444] on button "Je valide" at bounding box center [653, 433] width 191 height 53
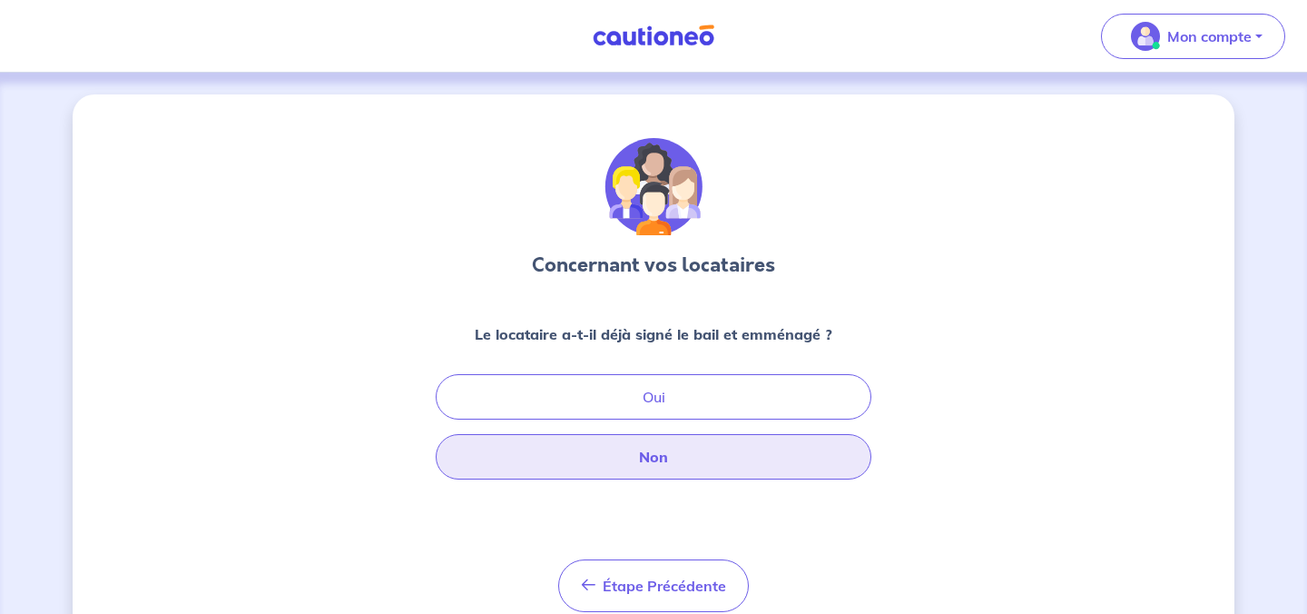
click at [715, 444] on button "Non" at bounding box center [654, 456] width 436 height 45
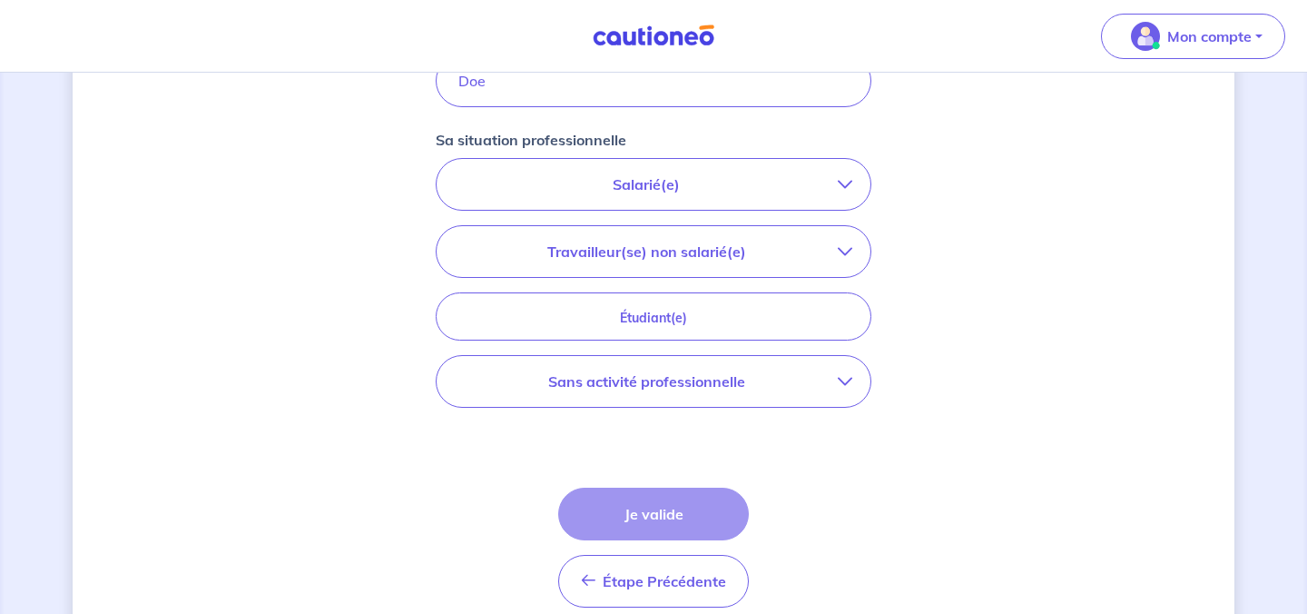
scroll to position [572, 0]
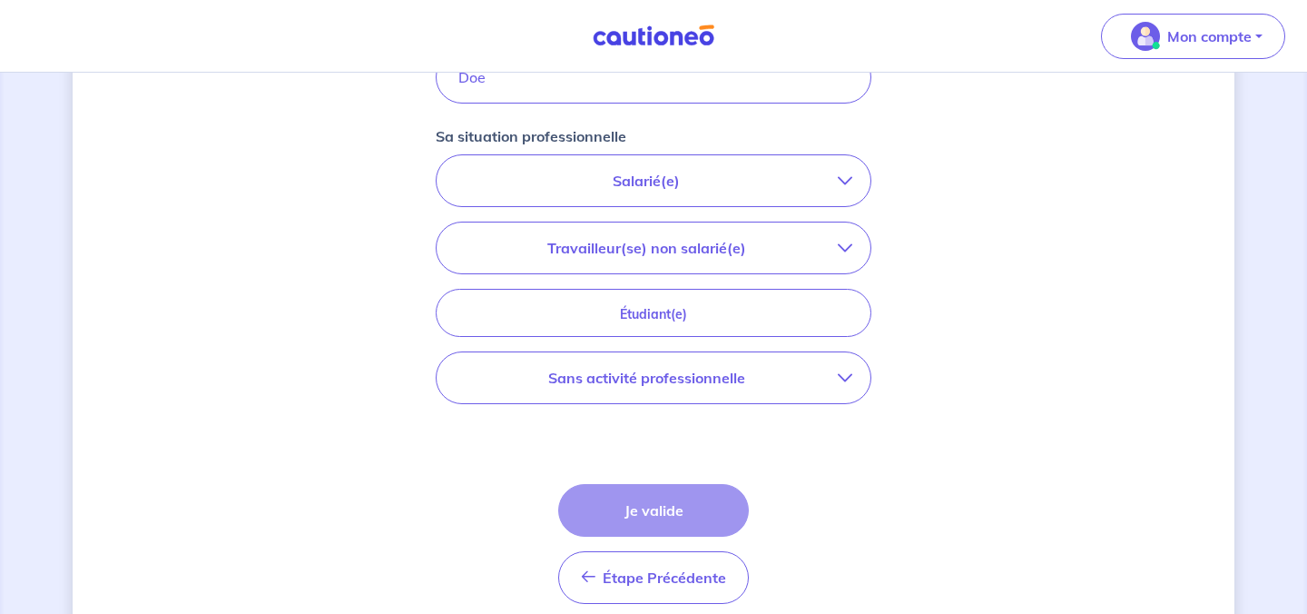
click at [759, 181] on p "Salarié(e)" at bounding box center [646, 181] width 383 height 22
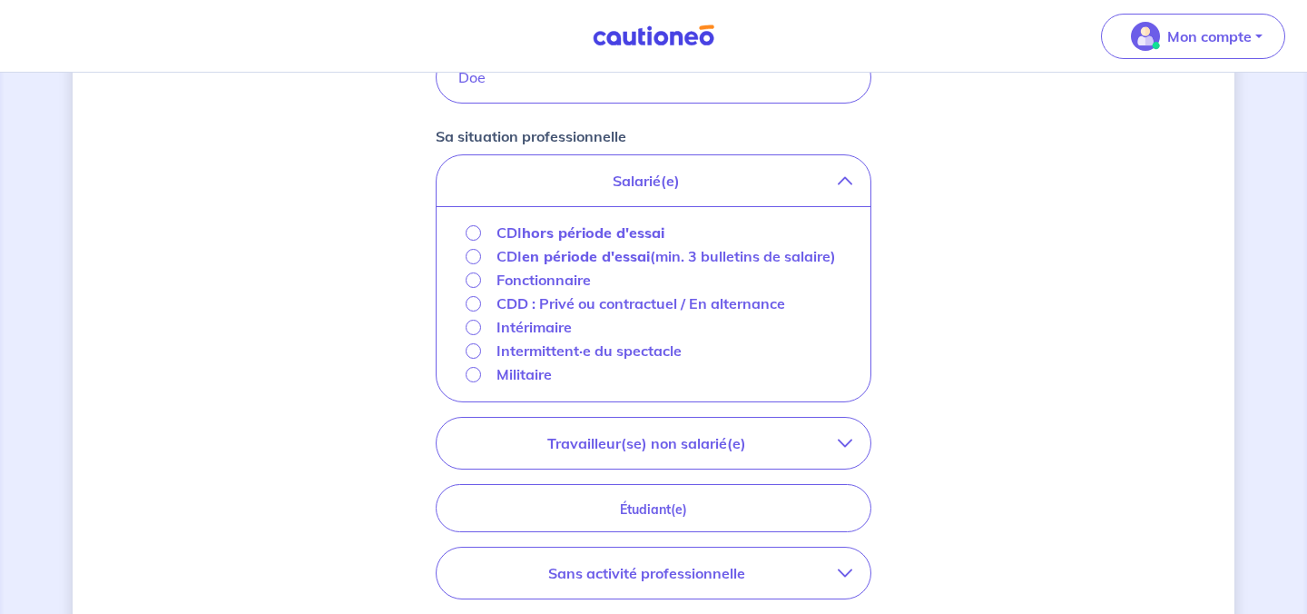
click at [628, 231] on strong "hors période d'essai" at bounding box center [593, 232] width 143 height 18
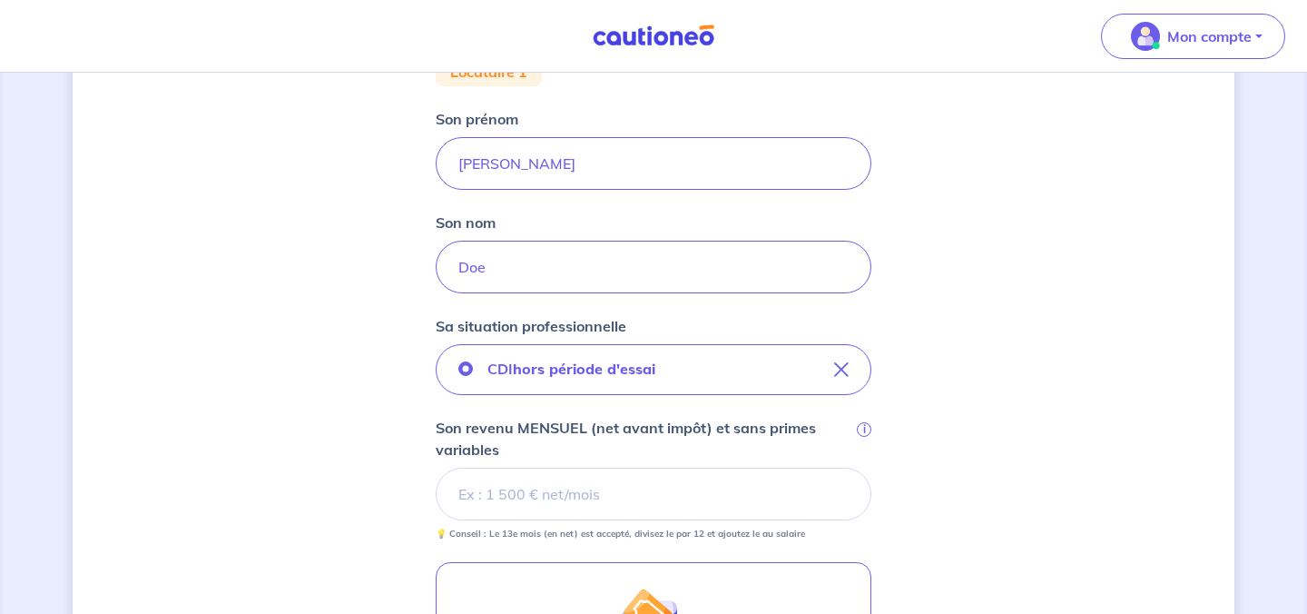
scroll to position [0, 0]
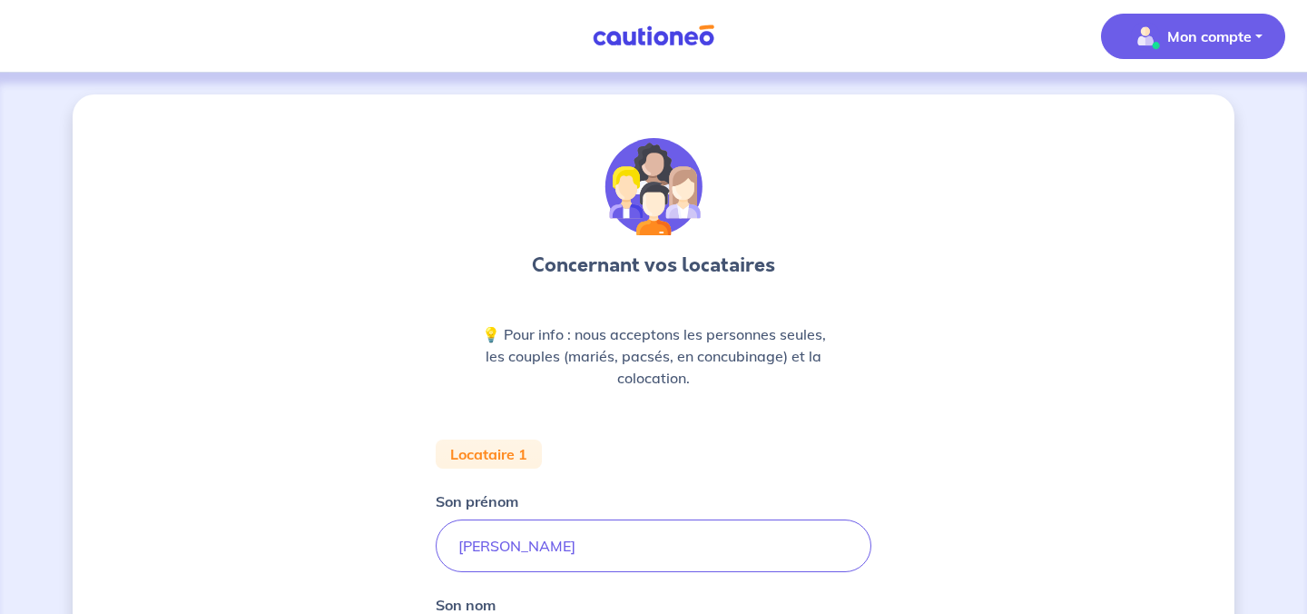
click at [1239, 39] on p "Mon compte" at bounding box center [1210, 36] width 84 height 22
click at [1195, 108] on link "Mes informations" at bounding box center [1175, 112] width 146 height 29
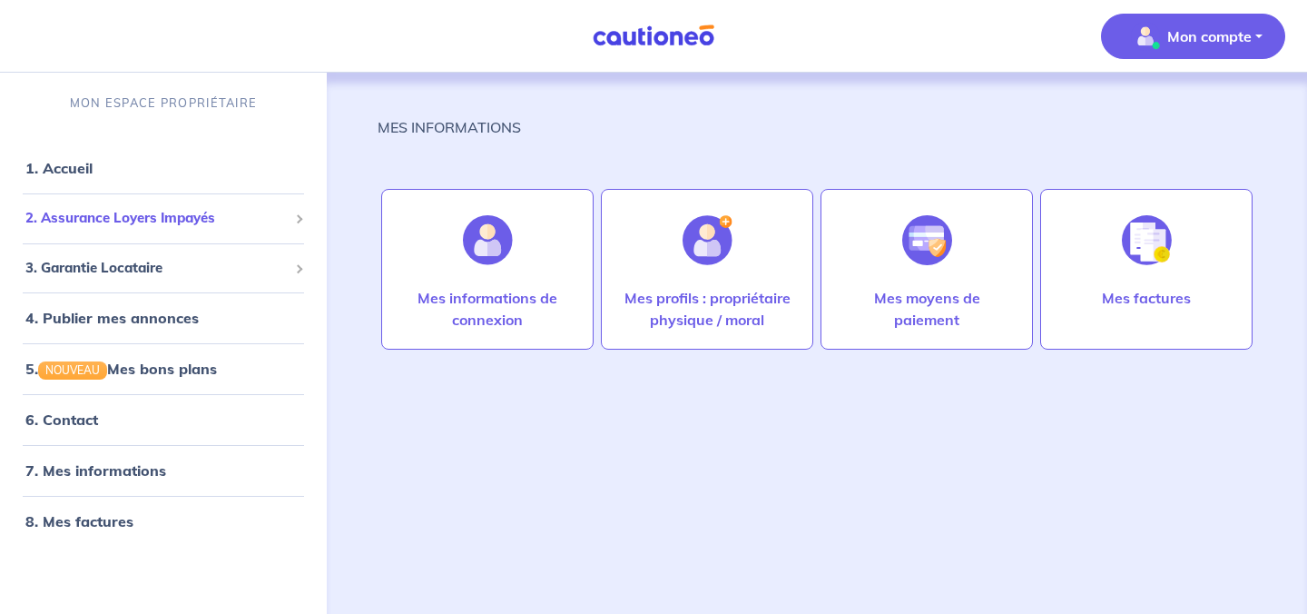
click at [175, 215] on span "2. Assurance Loyers Impayés" at bounding box center [156, 218] width 262 height 21
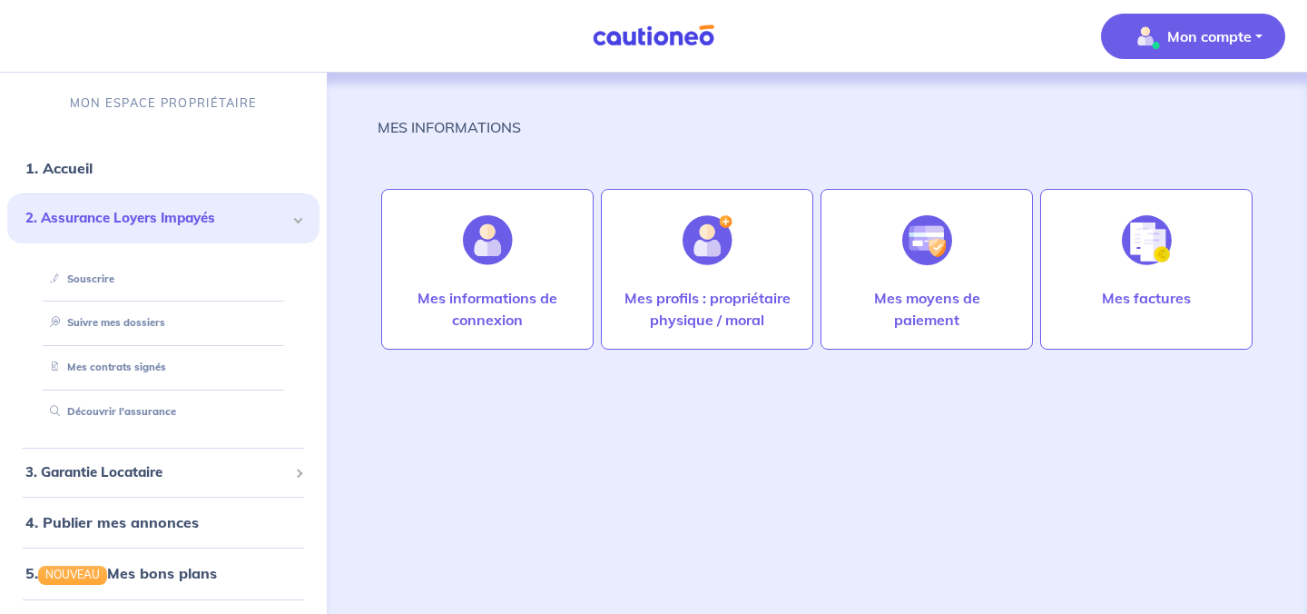
click at [175, 215] on span "2. Assurance Loyers Impayés" at bounding box center [156, 218] width 262 height 21
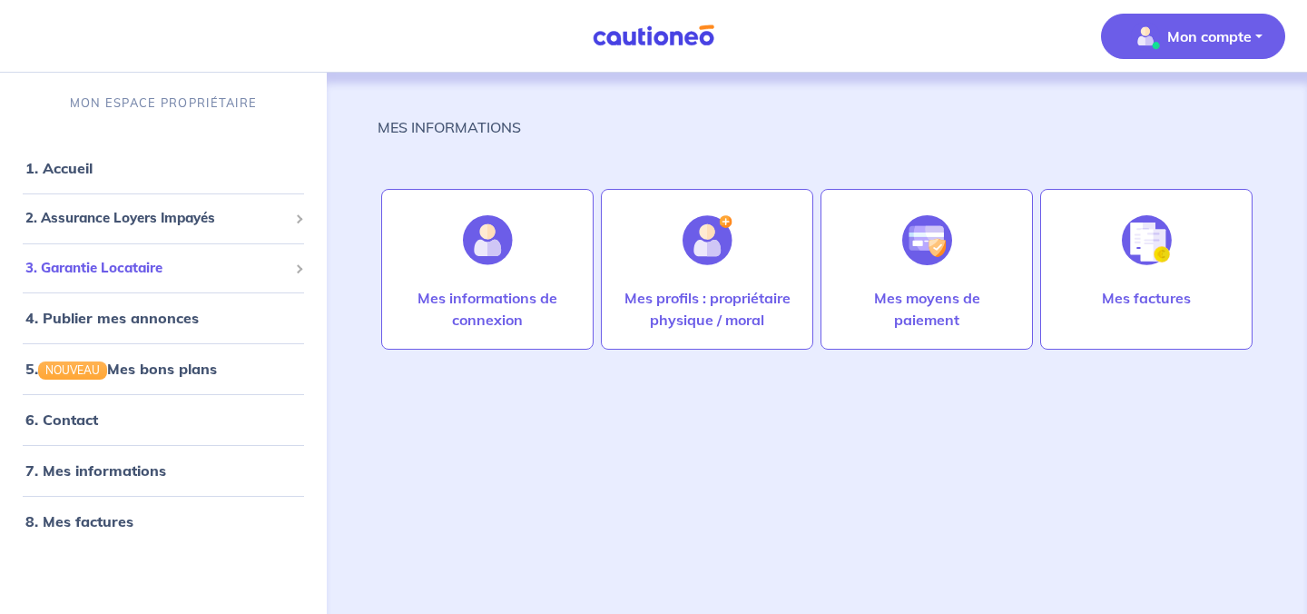
click at [150, 271] on span "3. Garantie Locataire" at bounding box center [156, 268] width 262 height 21
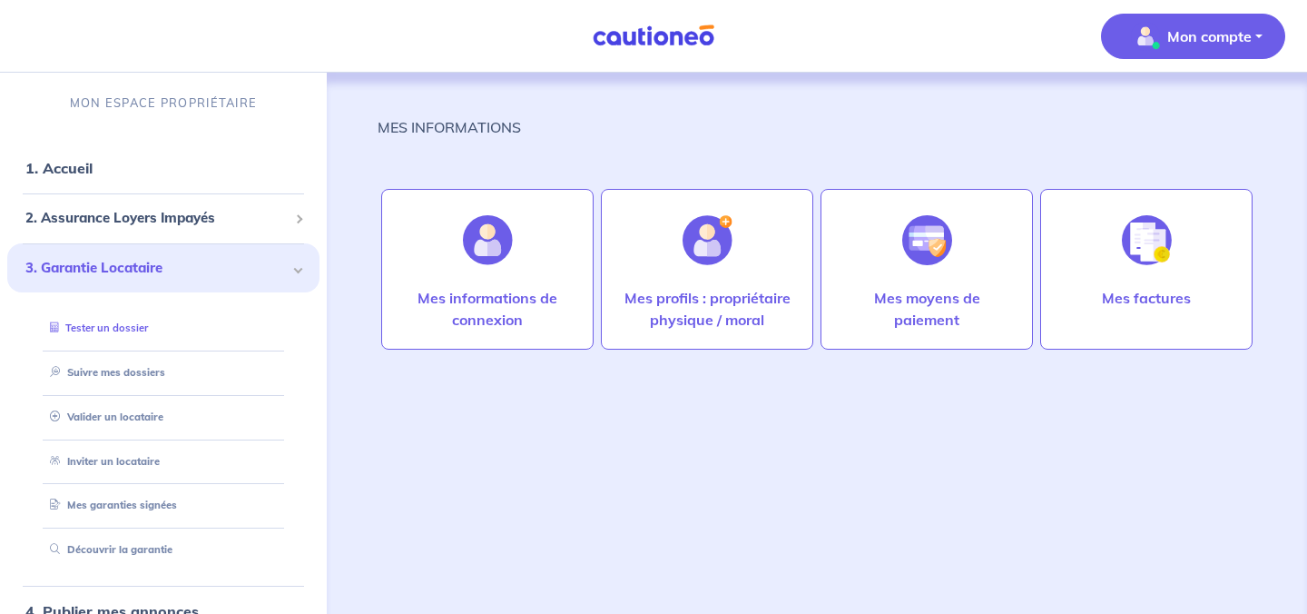
click at [148, 328] on link "Tester un dossier" at bounding box center [95, 327] width 105 height 13
